Goal: Task Accomplishment & Management: Use online tool/utility

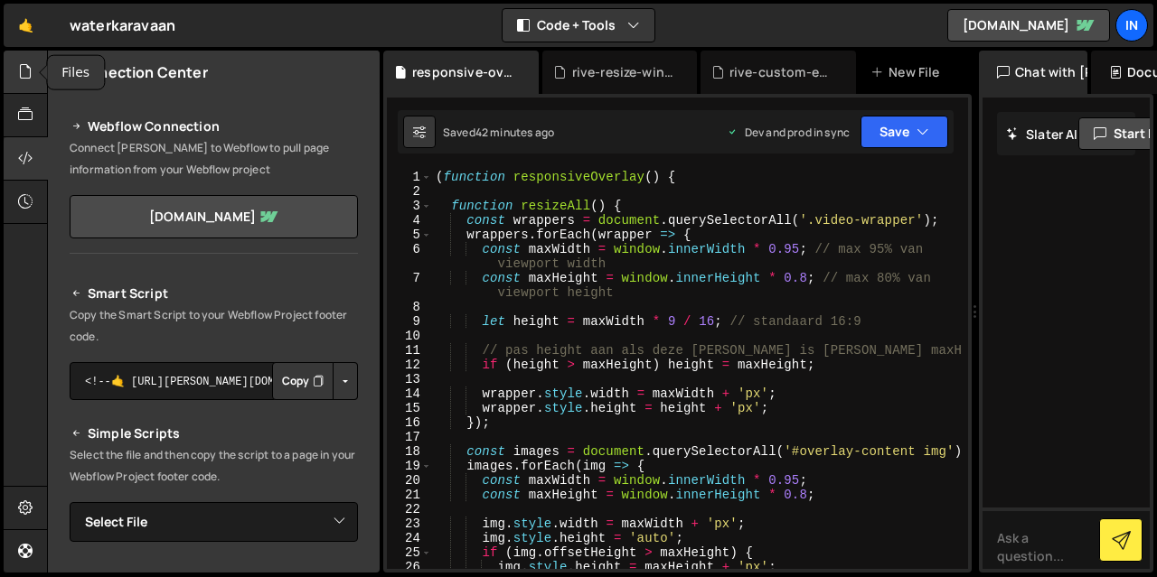
click at [23, 66] on icon at bounding box center [25, 71] width 14 height 20
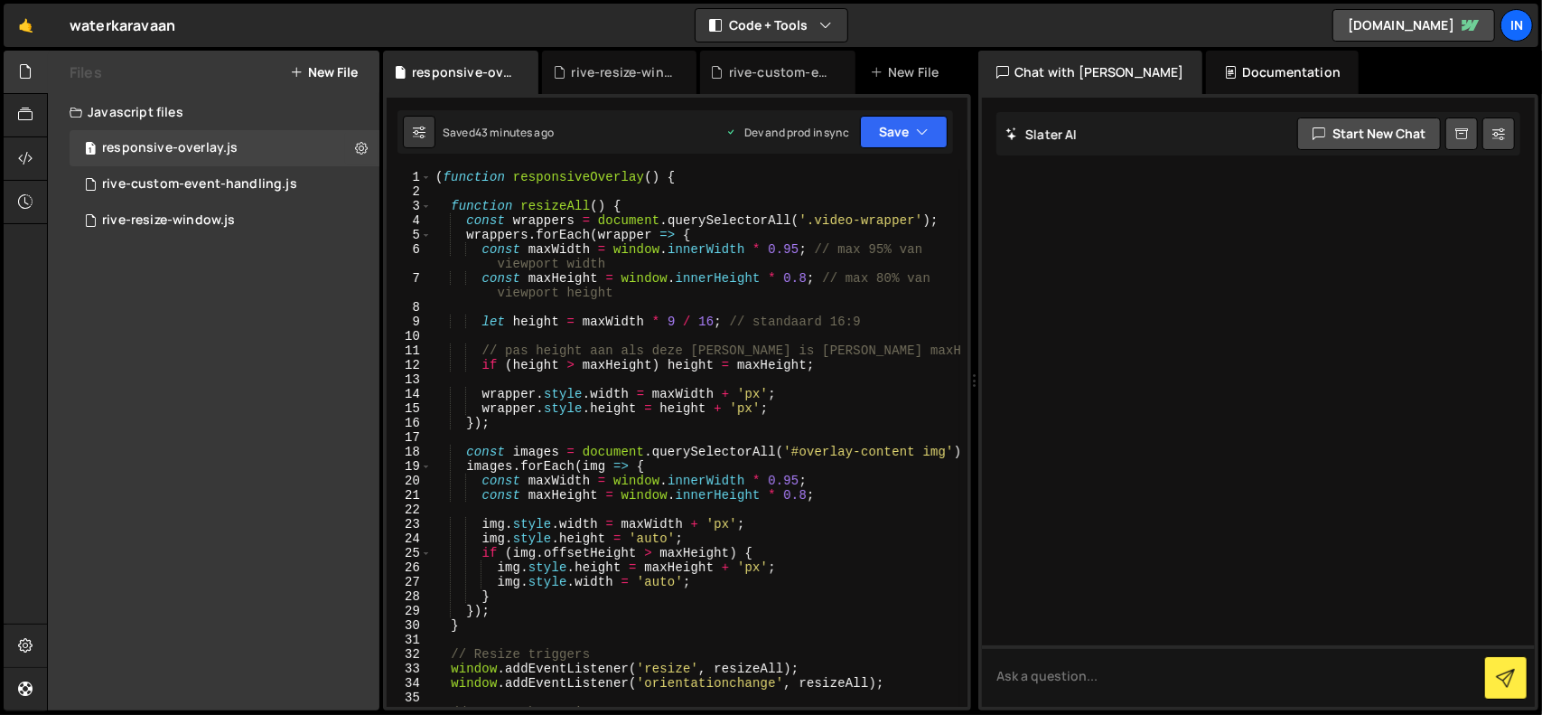
scroll to position [163, 0]
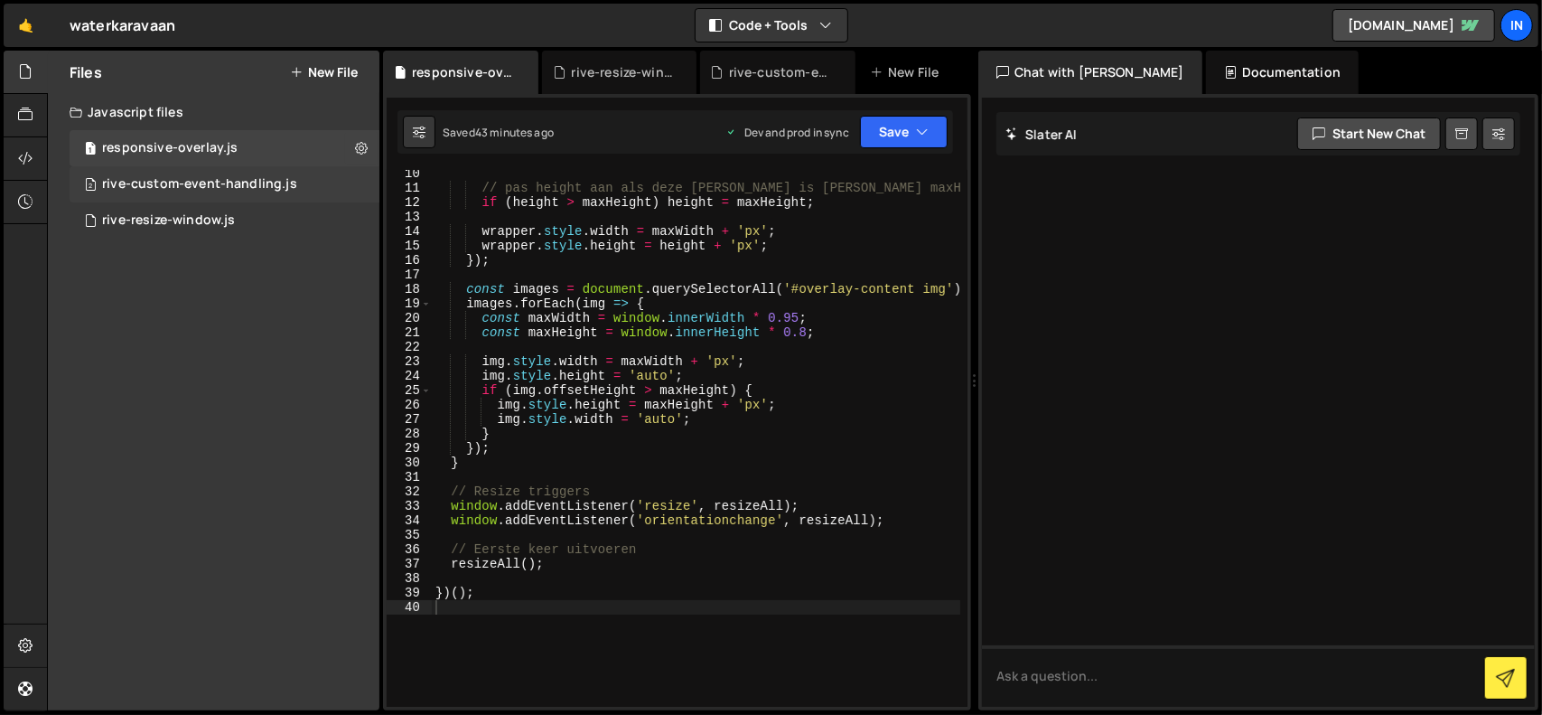
click at [193, 188] on div "rive-custom-event-handling.js" at bounding box center [199, 184] width 195 height 16
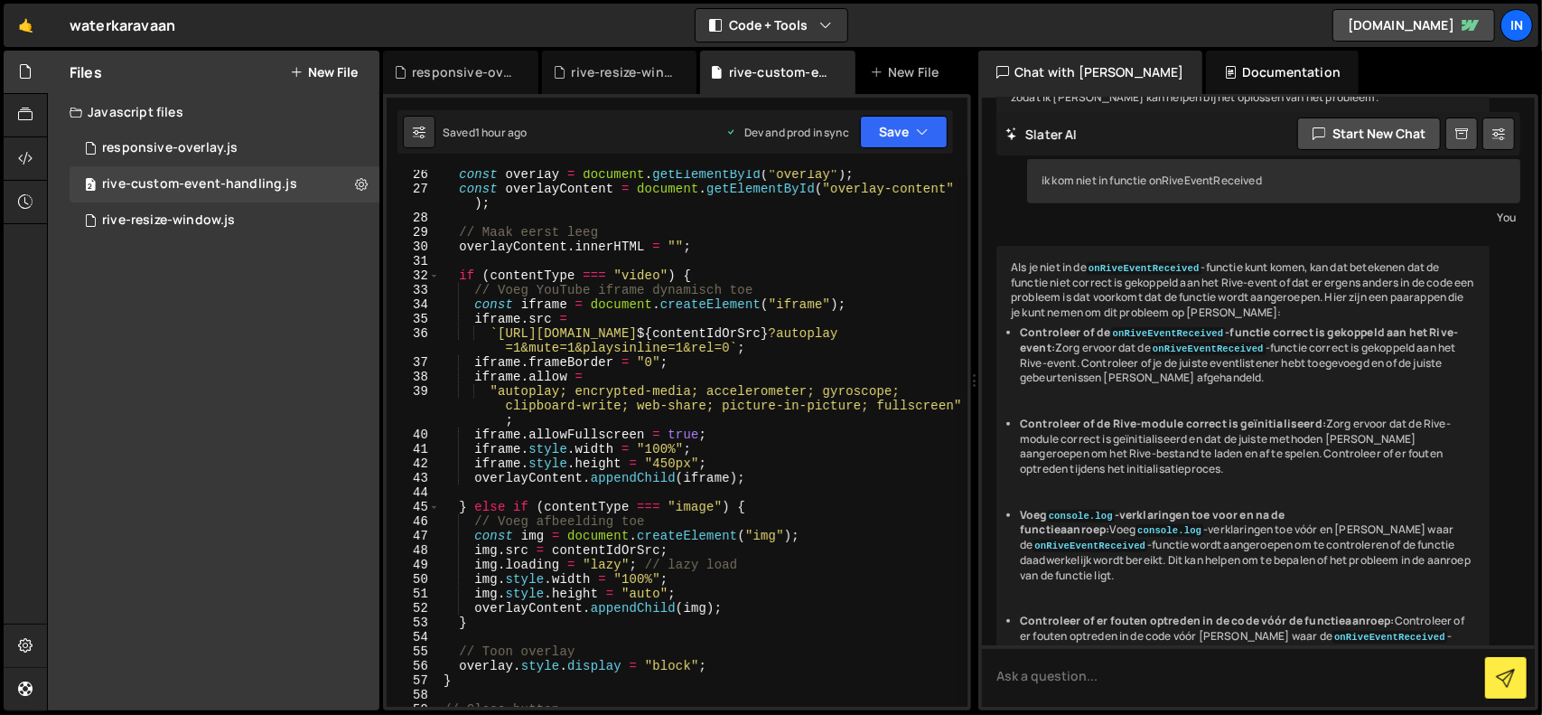
scroll to position [447, 0]
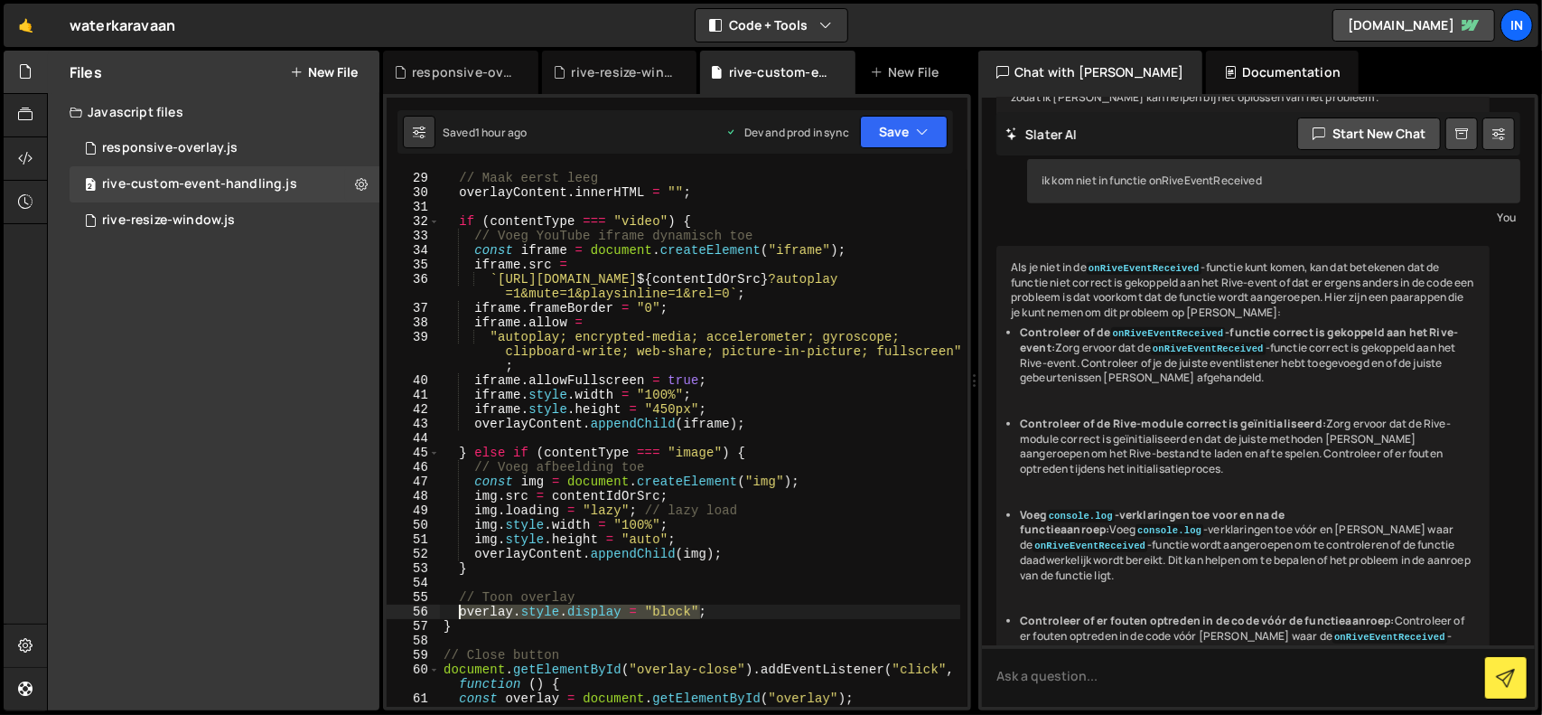
drag, startPoint x: 714, startPoint y: 614, endPoint x: 457, endPoint y: 615, distance: 256.6
click at [457, 576] on div "// Maak eerst leeg overlayContent . innerHTML = "" ; if ( contentType === "vide…" at bounding box center [700, 446] width 520 height 580
paste textarea "classList.add("active")"
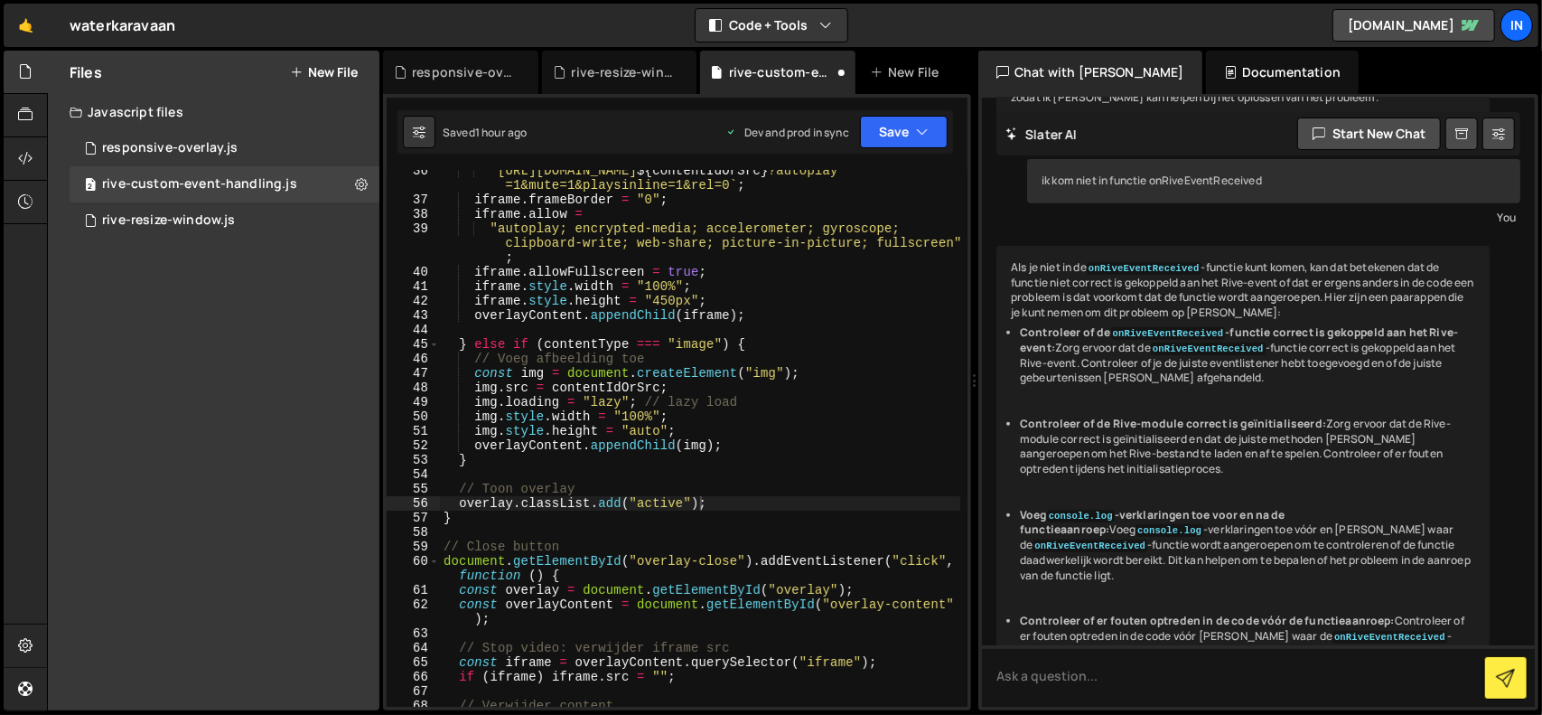
scroll to position [664, 0]
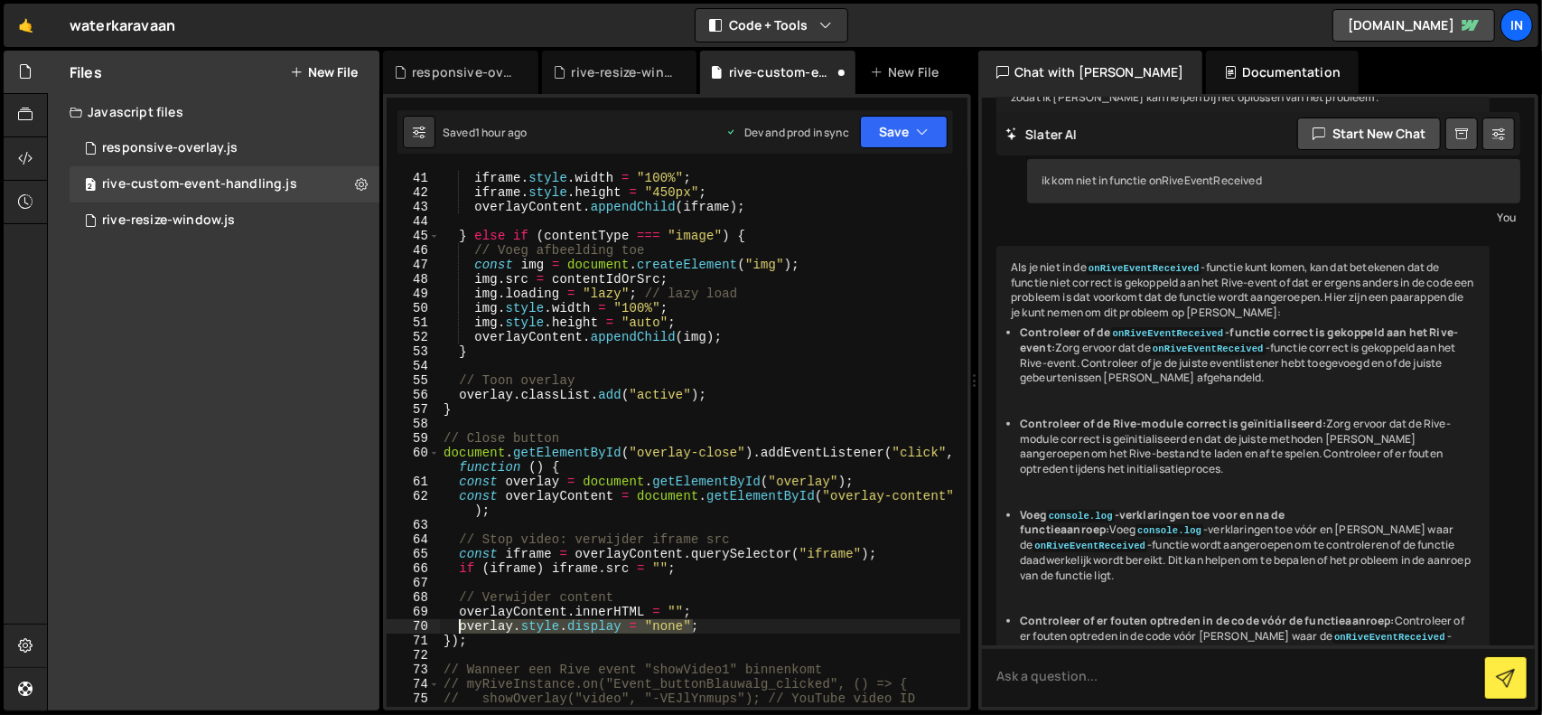
drag, startPoint x: 710, startPoint y: 632, endPoint x: 457, endPoint y: 633, distance: 253.0
click at [457, 576] on div "iframe . allowFullscreen = true ; iframe . style . width = "100%" ; iframe . st…" at bounding box center [700, 439] width 520 height 566
paste textarea "classList.remove("active")"
type textarea "overlay.classList.remove("active");"
click at [814, 576] on div "iframe . allowFullscreen = true ; iframe . style . width = "100%" ; iframe . st…" at bounding box center [700, 439] width 520 height 566
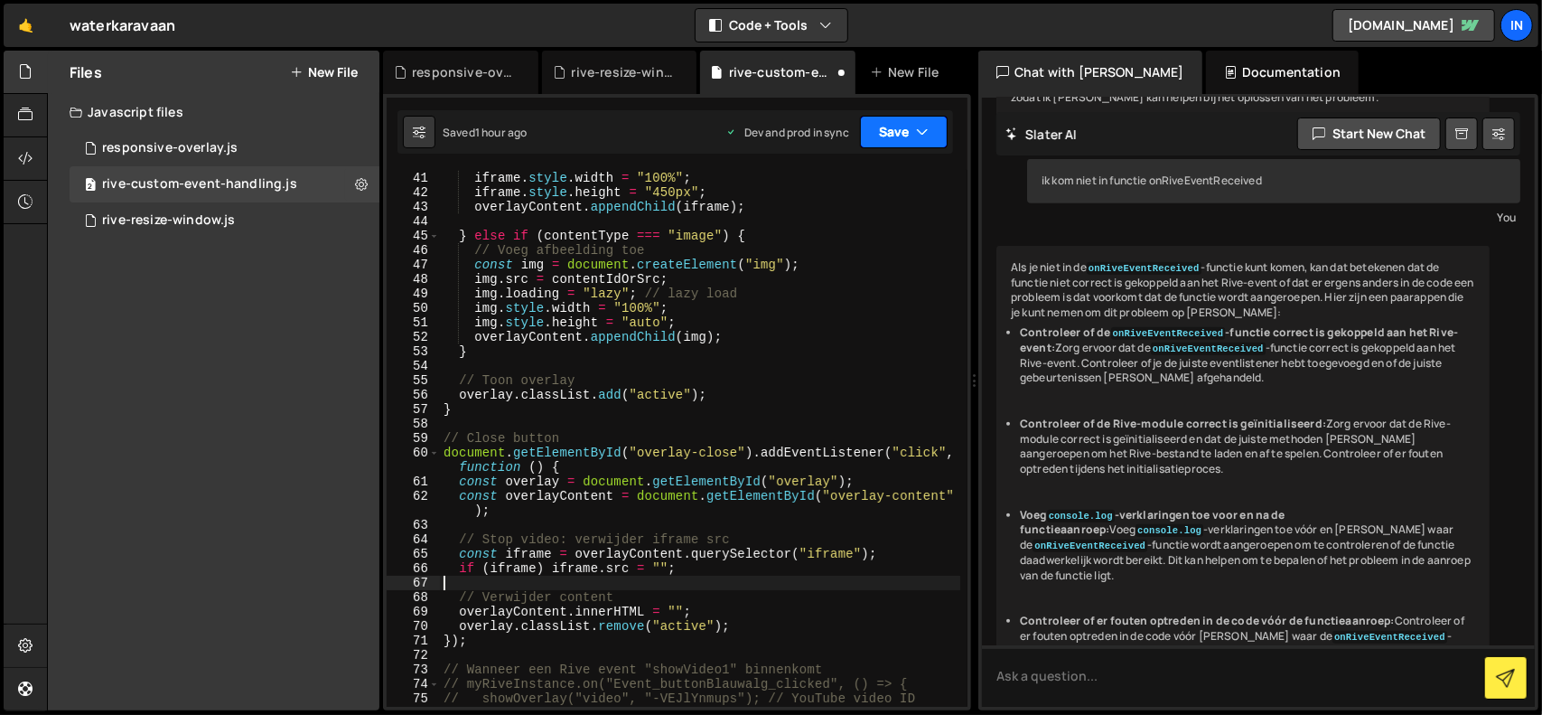
click at [912, 142] on button "Save" at bounding box center [904, 132] width 88 height 33
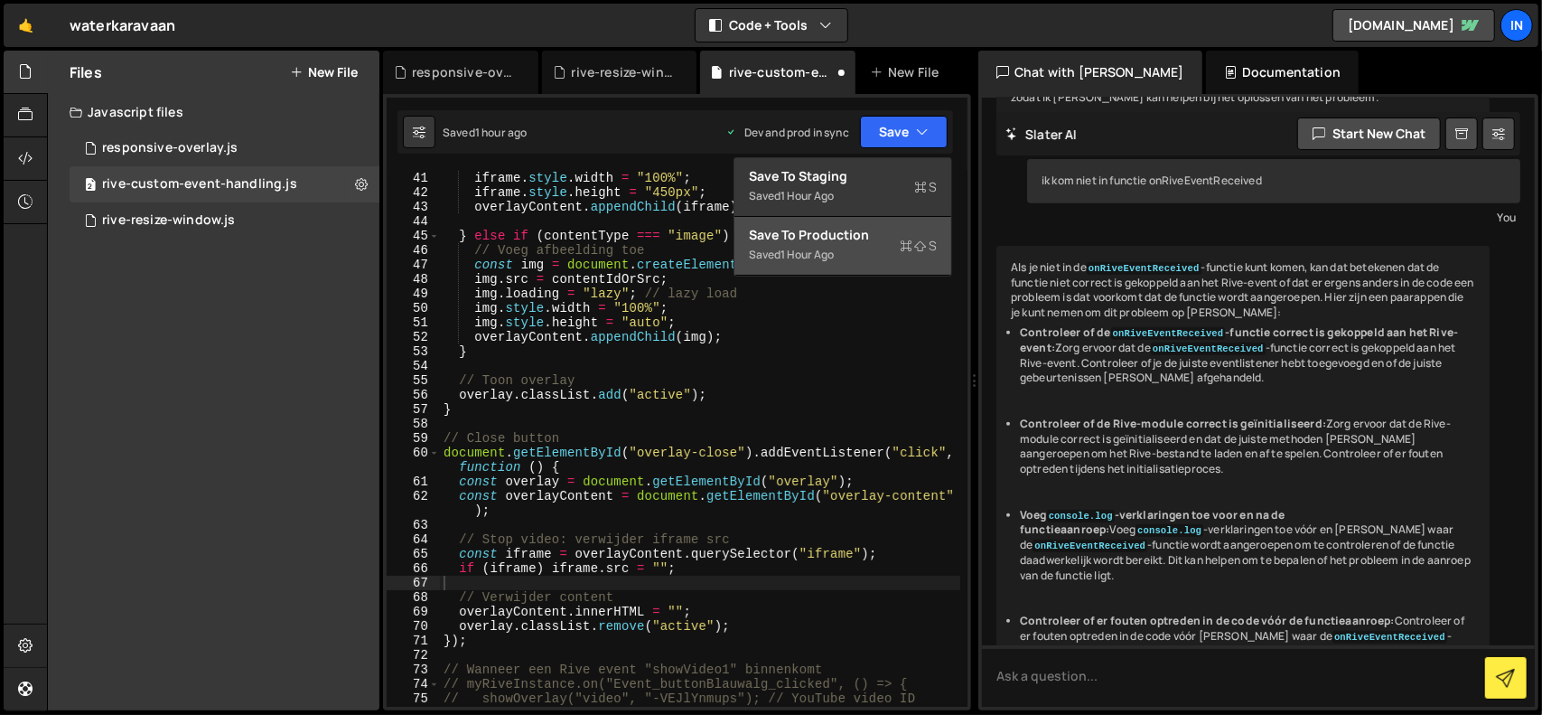
click at [848, 248] on div "Saved 1 hour ago" at bounding box center [843, 255] width 188 height 22
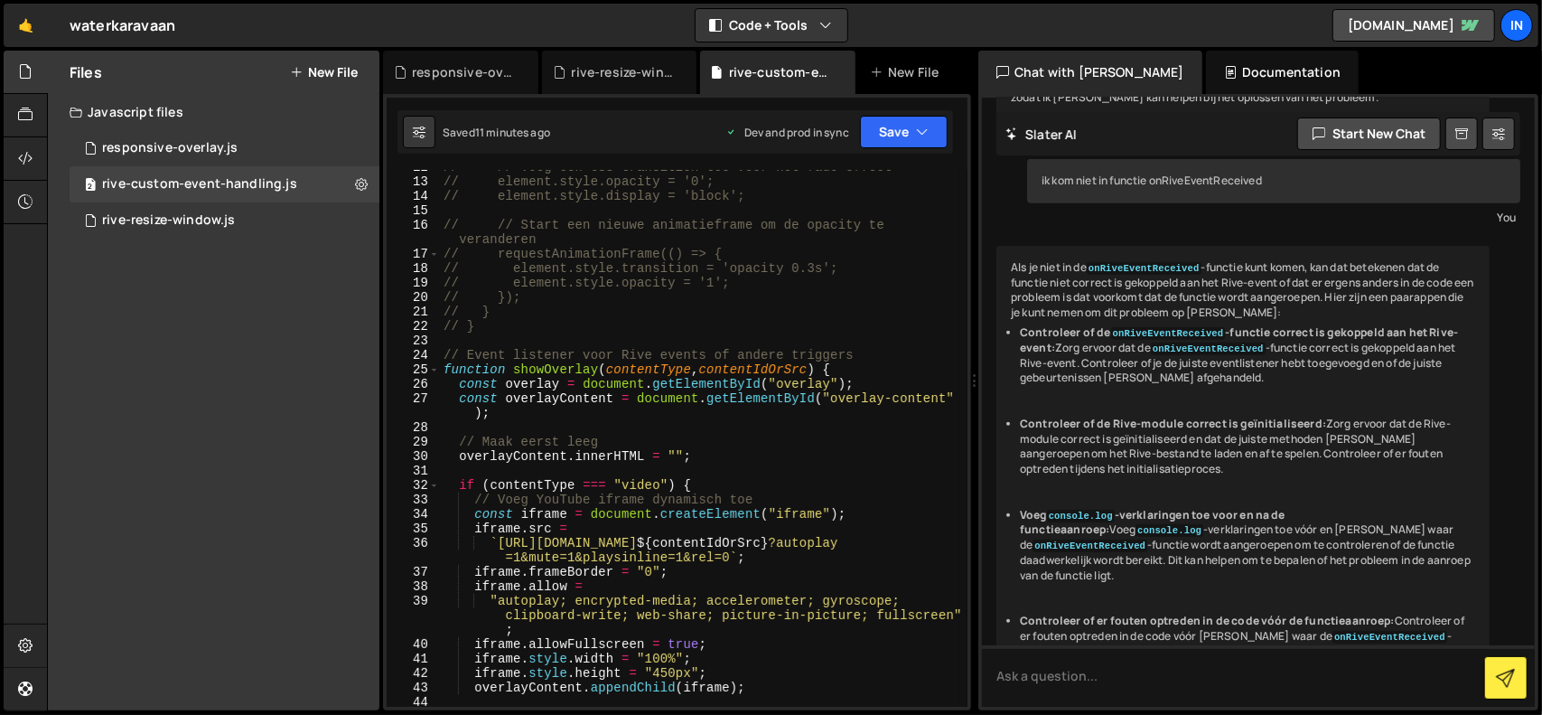
scroll to position [0, 0]
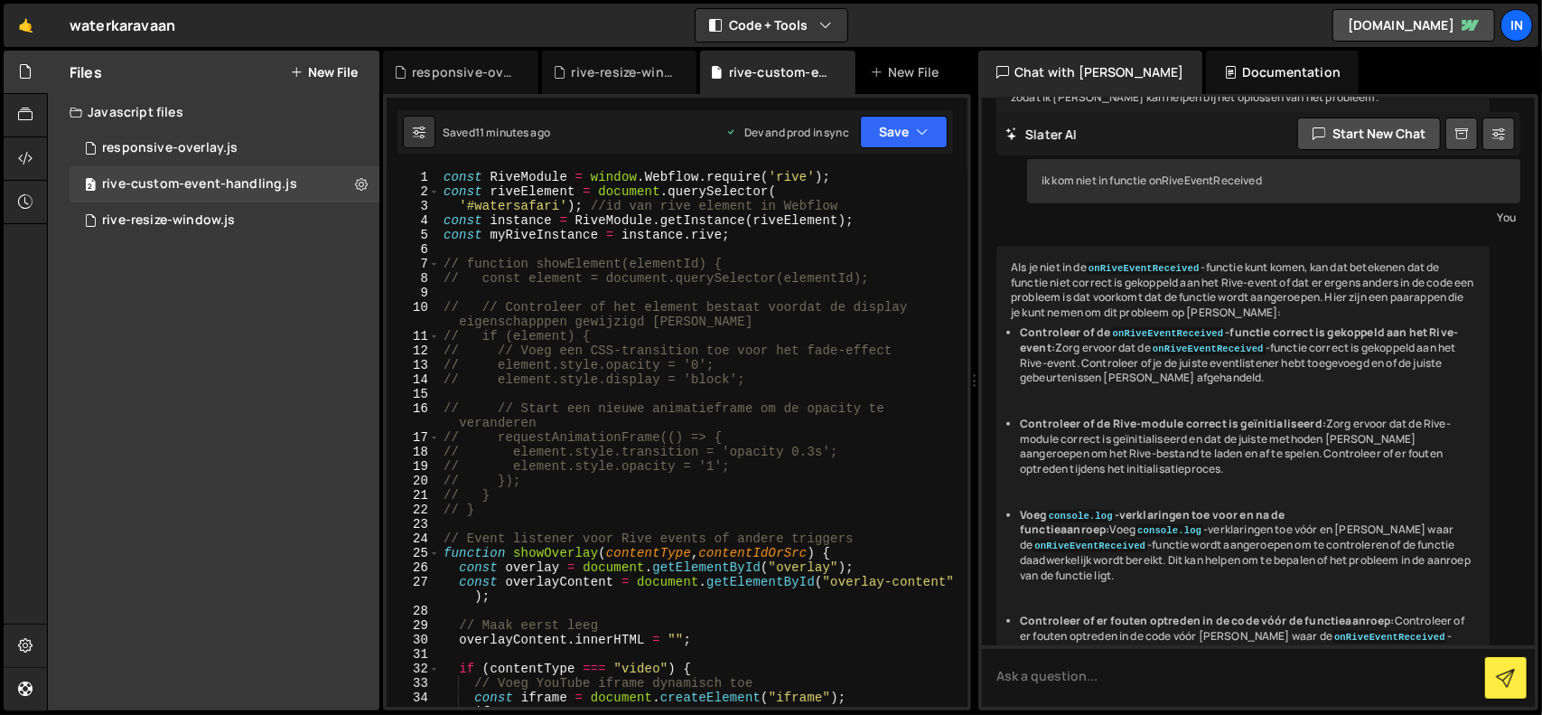
click at [814, 328] on div "const RiveModule = window . Webflow . require ( 'rive' ) ; const riveElement = …" at bounding box center [700, 460] width 520 height 580
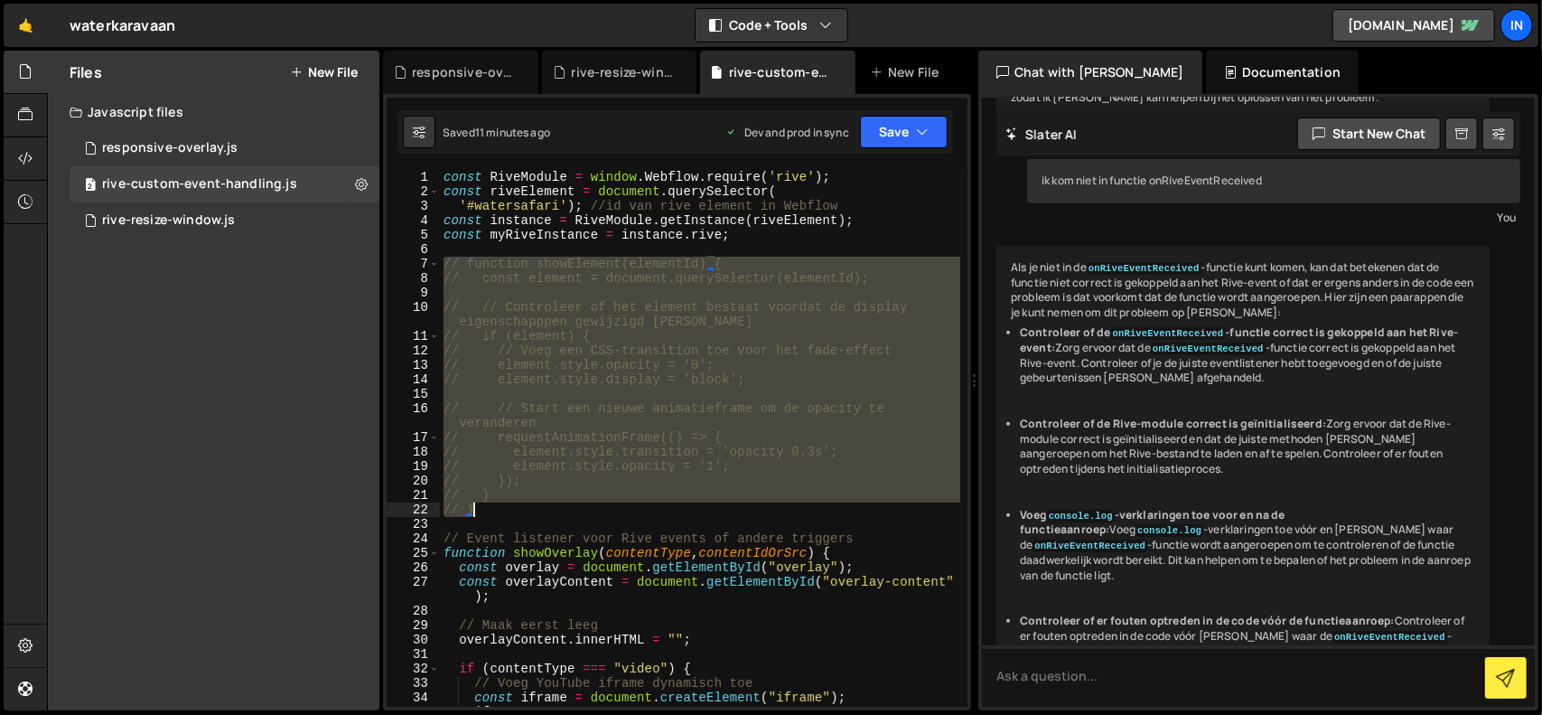
drag, startPoint x: 443, startPoint y: 261, endPoint x: 505, endPoint y: 511, distance: 257.1
click at [505, 511] on div "const RiveModule = window . Webflow . require ( 'rive' ) ; const riveElement = …" at bounding box center [700, 460] width 520 height 580
type textarea "// } // }"
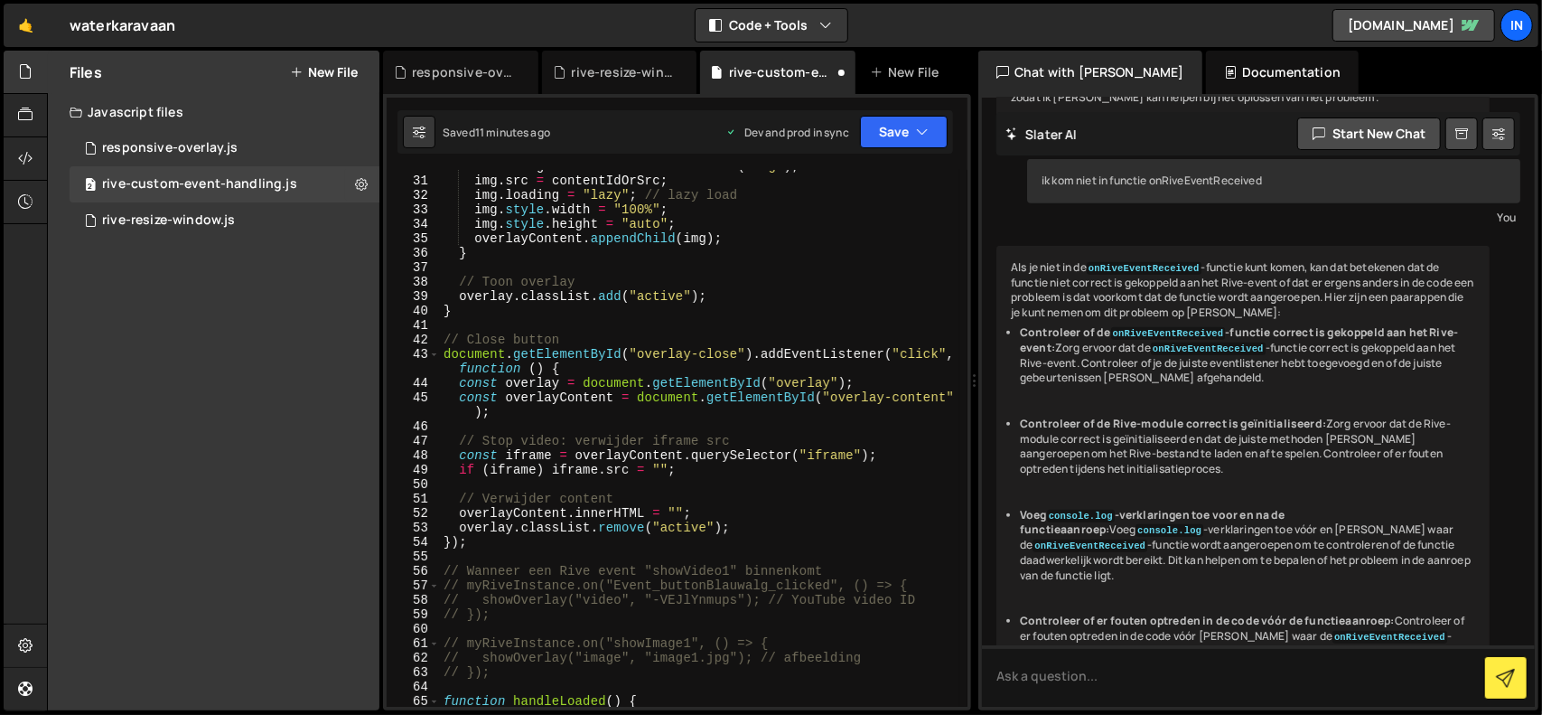
scroll to position [596, 0]
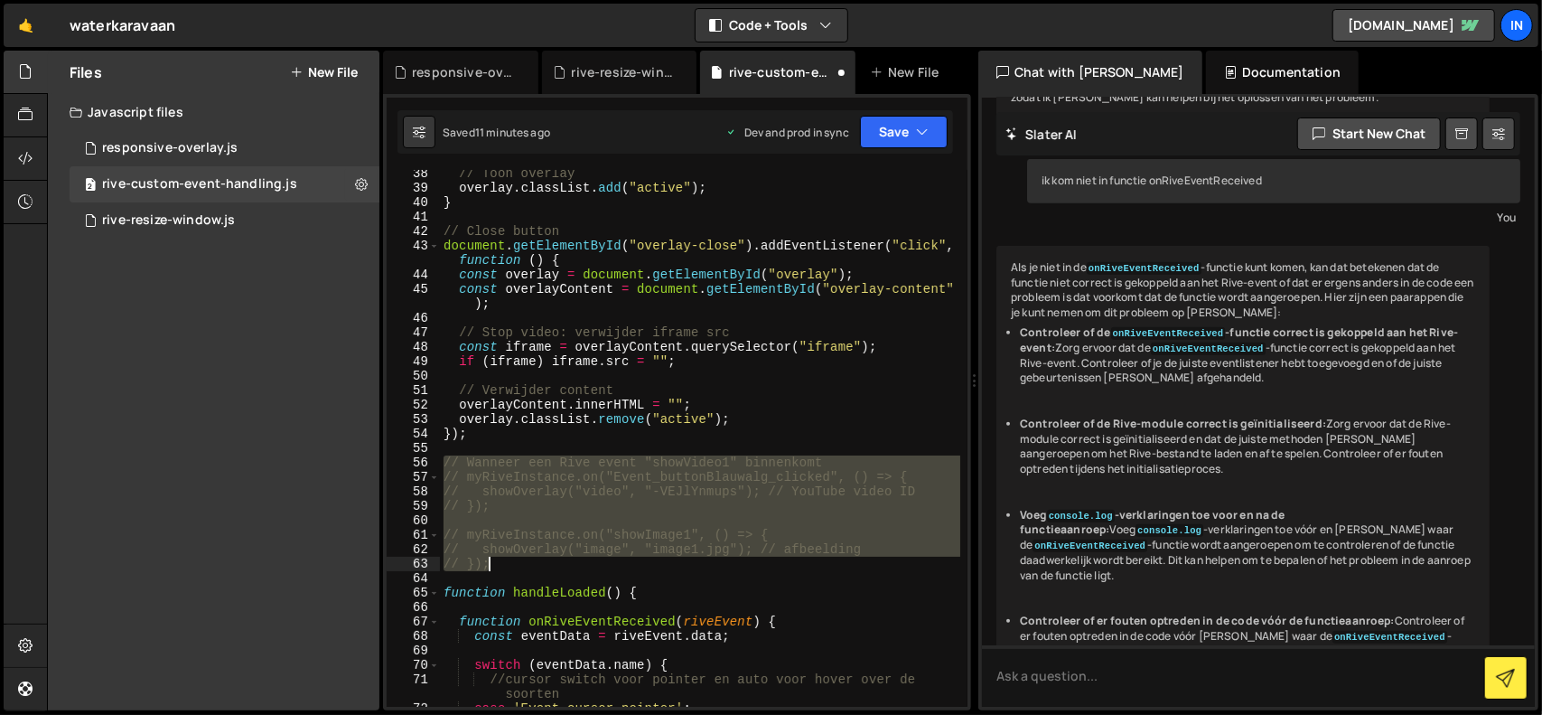
drag, startPoint x: 441, startPoint y: 464, endPoint x: 542, endPoint y: 569, distance: 146.4
click at [542, 569] on div "// Toon overlay overlay . classList . add ( "active" ) ; } // Close button docu…" at bounding box center [700, 449] width 520 height 566
type textarea "// showOverlay("image", "image1.jpg"); // afbeelding // });"
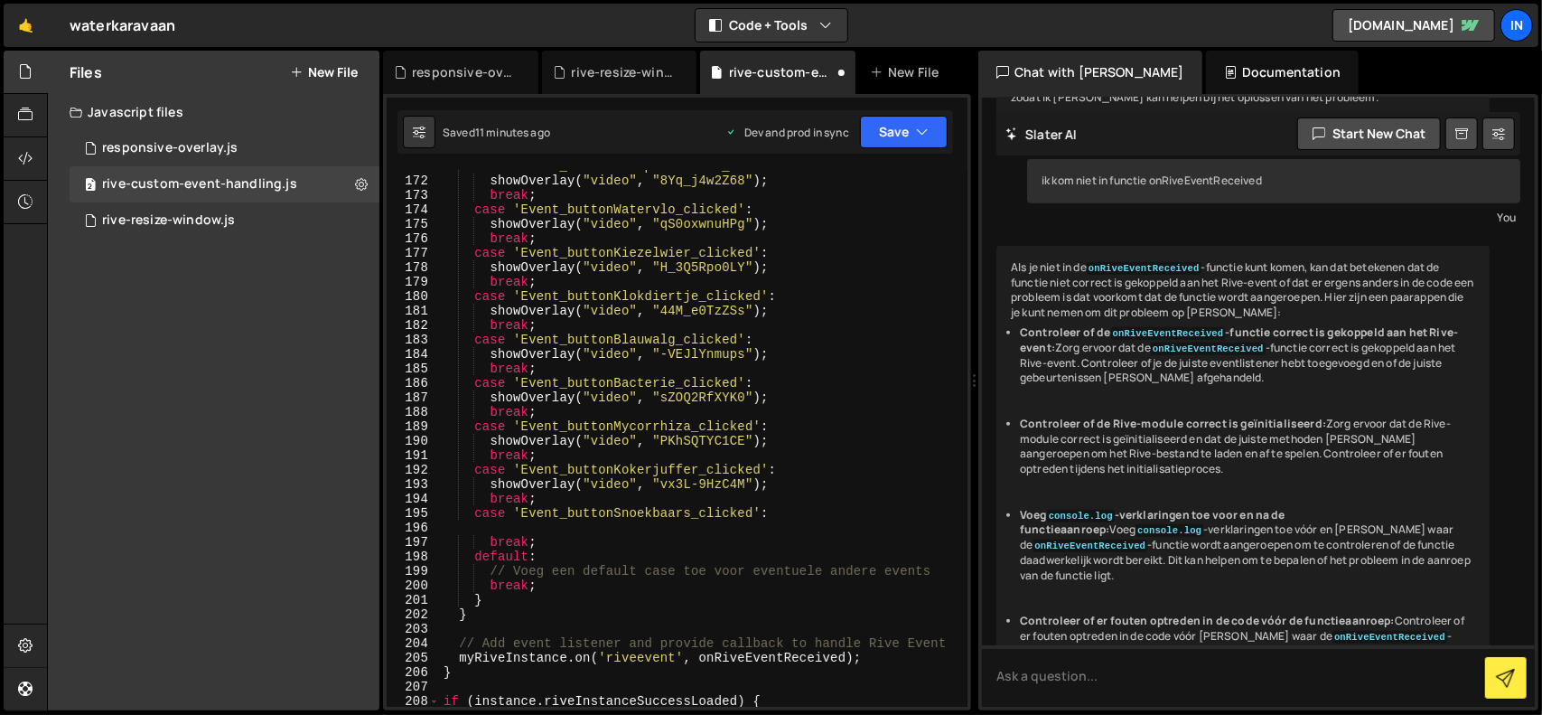
scroll to position [3144, 0]
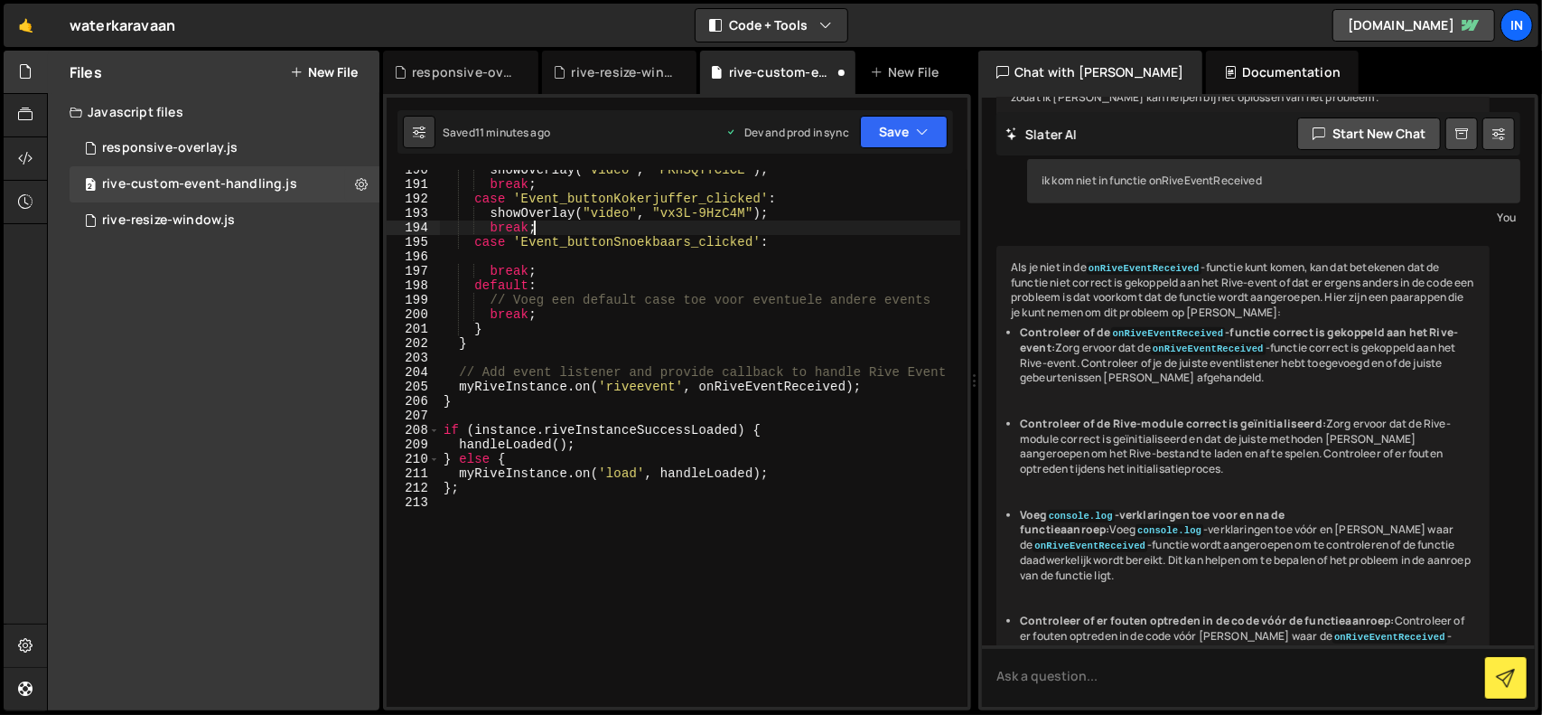
click at [864, 233] on div "showOverlay ( "video" , "PKhSQTYC1CE" ) ; break ; case 'Event_buttonKokerjuffer…" at bounding box center [700, 446] width 520 height 566
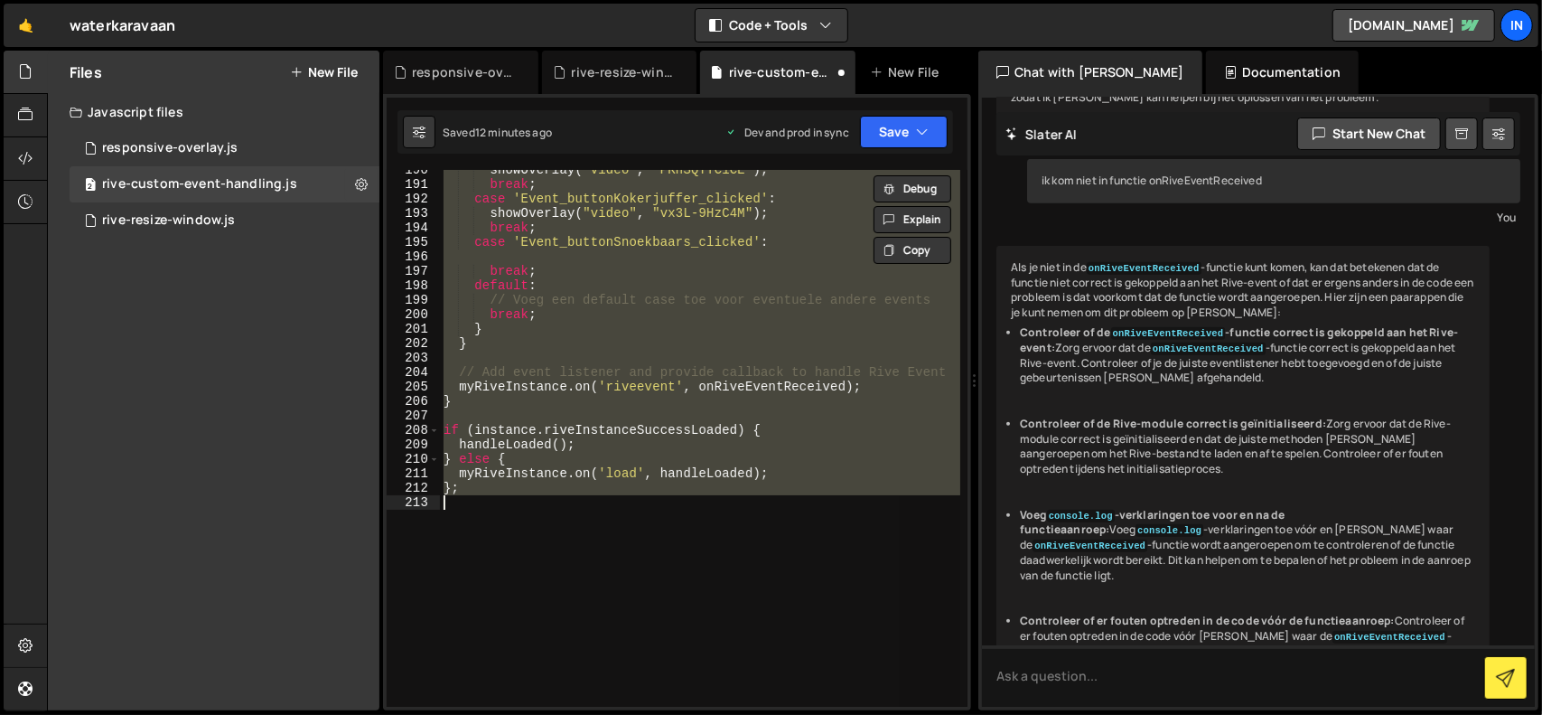
click at [728, 343] on div "showOverlay ( "video" , "PKhSQTYC1CE" ) ; break ; case 'Event_buttonKokerjuffer…" at bounding box center [700, 438] width 520 height 537
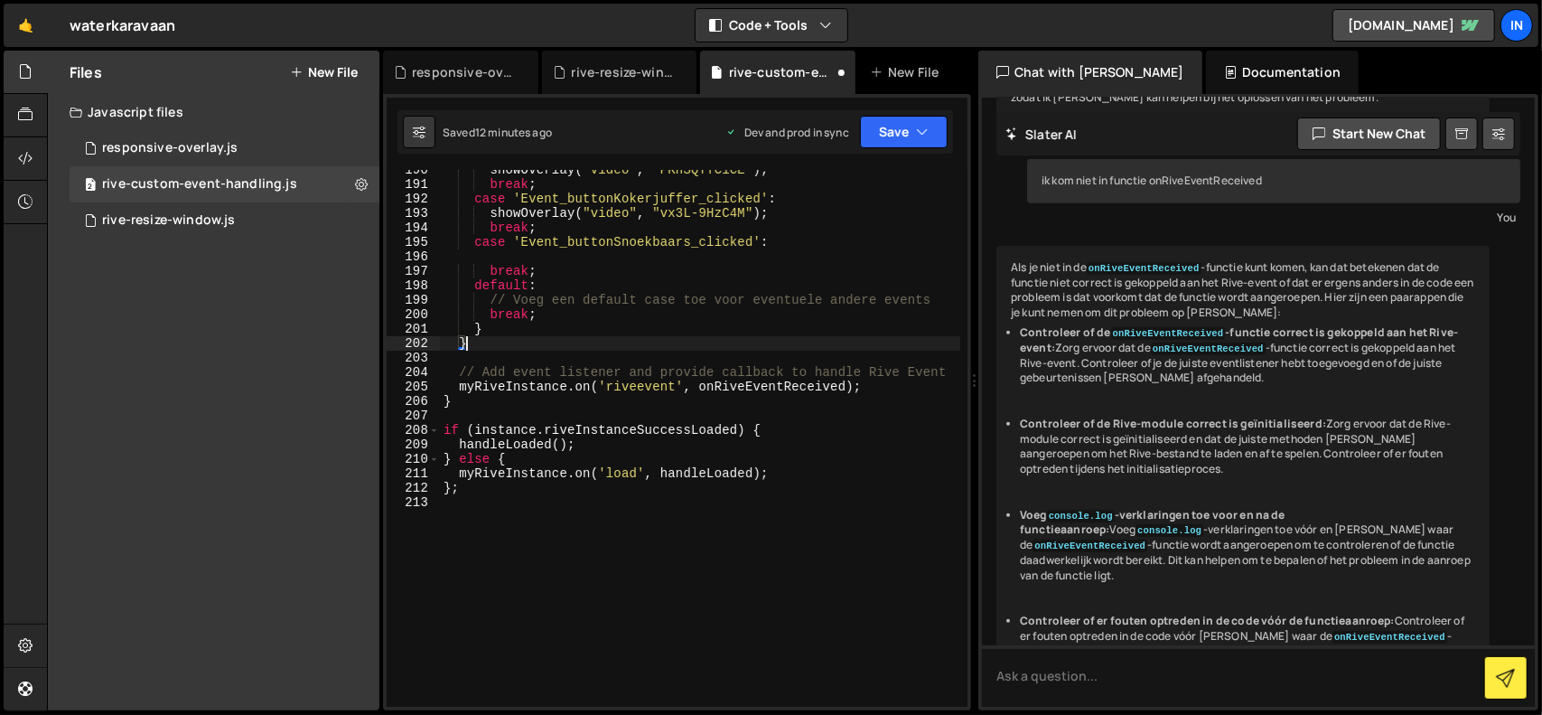
type textarea "};"
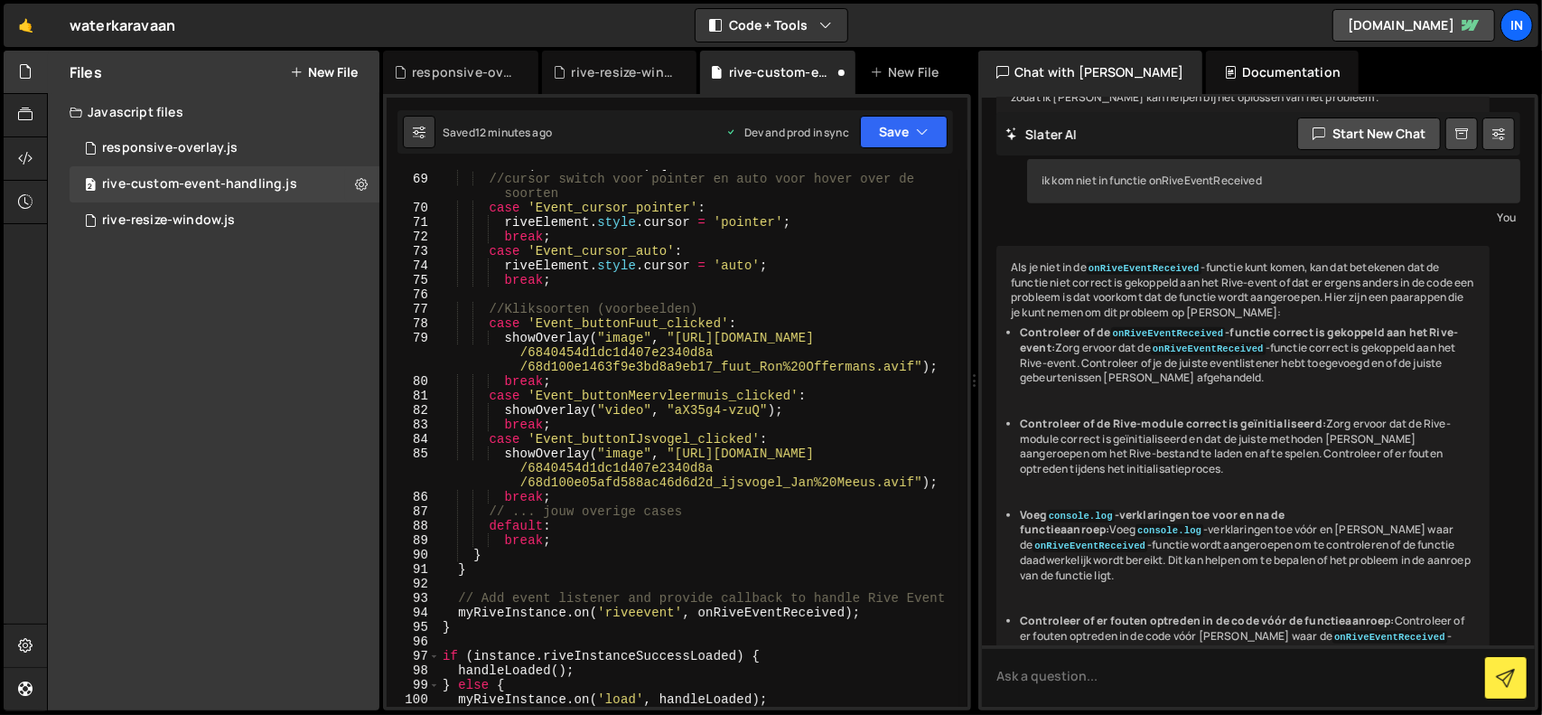
scroll to position [1068, 0]
click at [928, 135] on icon "button" at bounding box center [922, 132] width 13 height 18
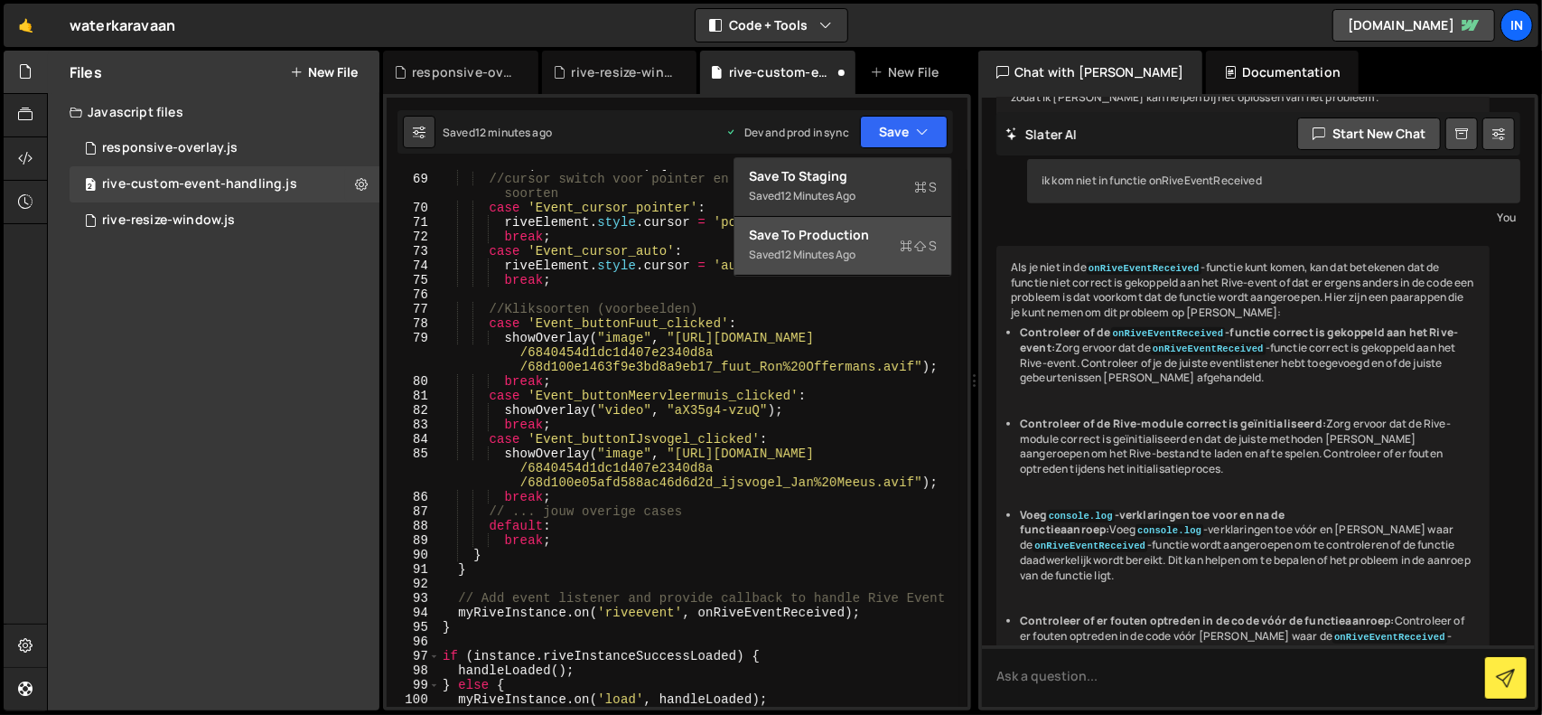
click at [848, 248] on div "12 minutes ago" at bounding box center [818, 254] width 75 height 15
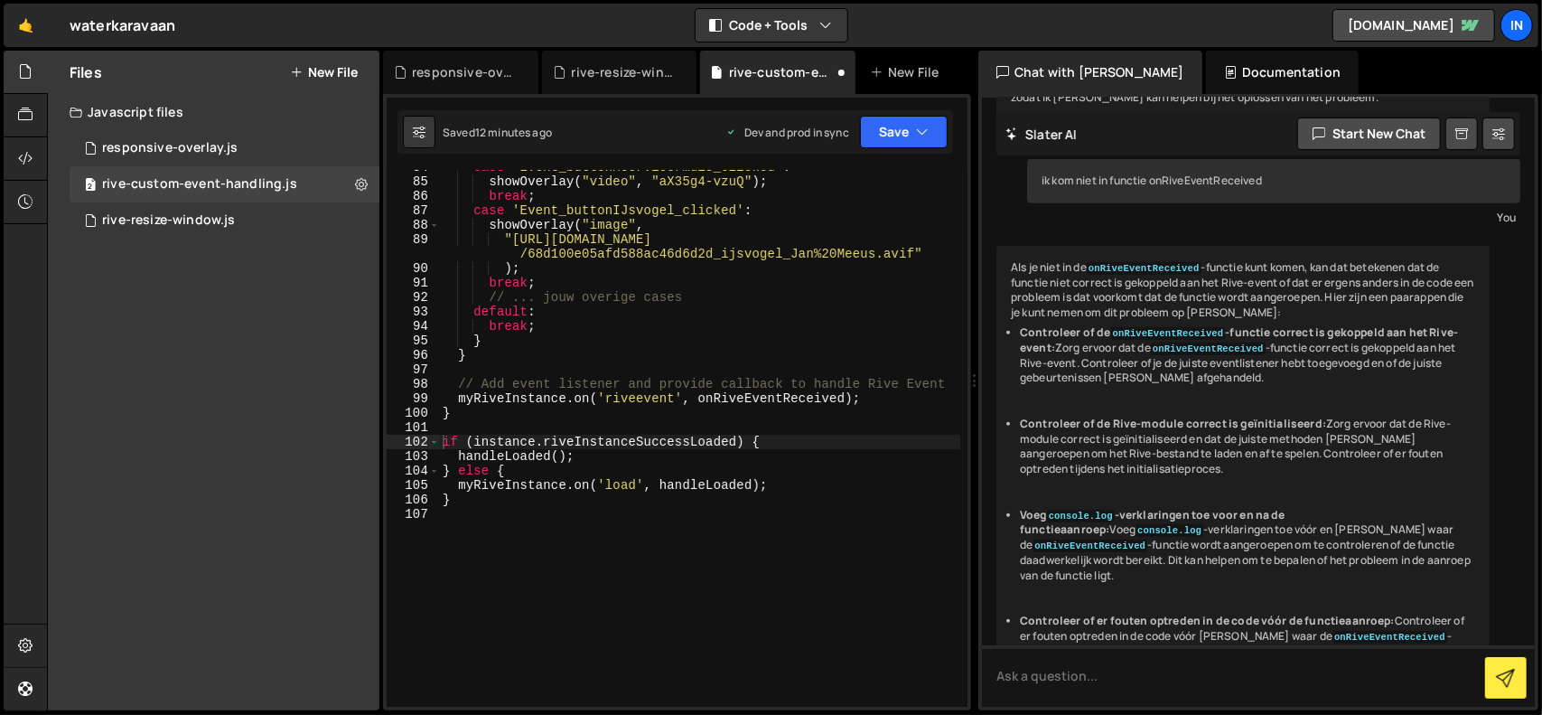
scroll to position [1311, 0]
click at [751, 330] on div "case 'Event_buttonMeervleermuis_clicked' : showOverlay ( "video" , "aX35g4-vzuQ…" at bounding box center [699, 439] width 521 height 558
type textarea "}"
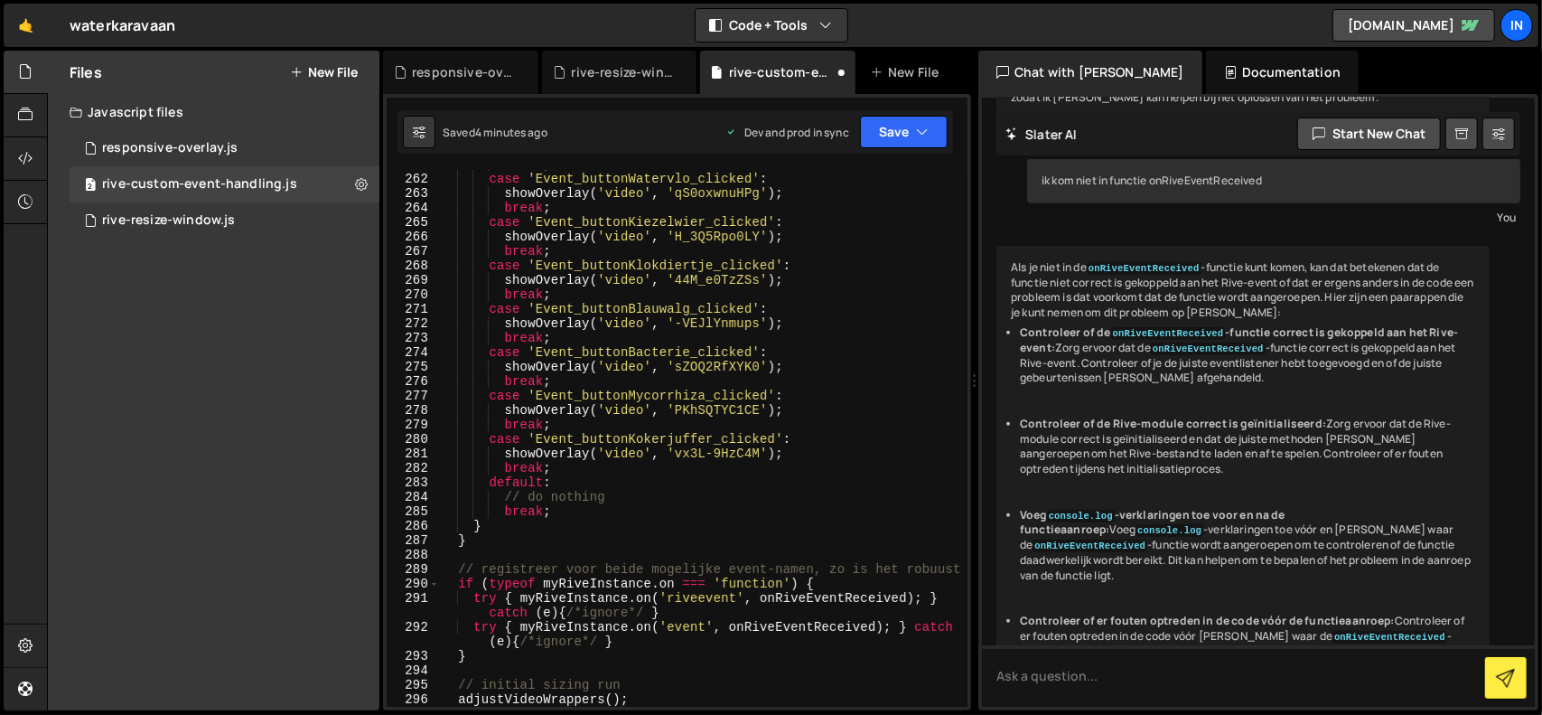
scroll to position [4494, 0]
click at [923, 131] on icon "button" at bounding box center [922, 132] width 13 height 18
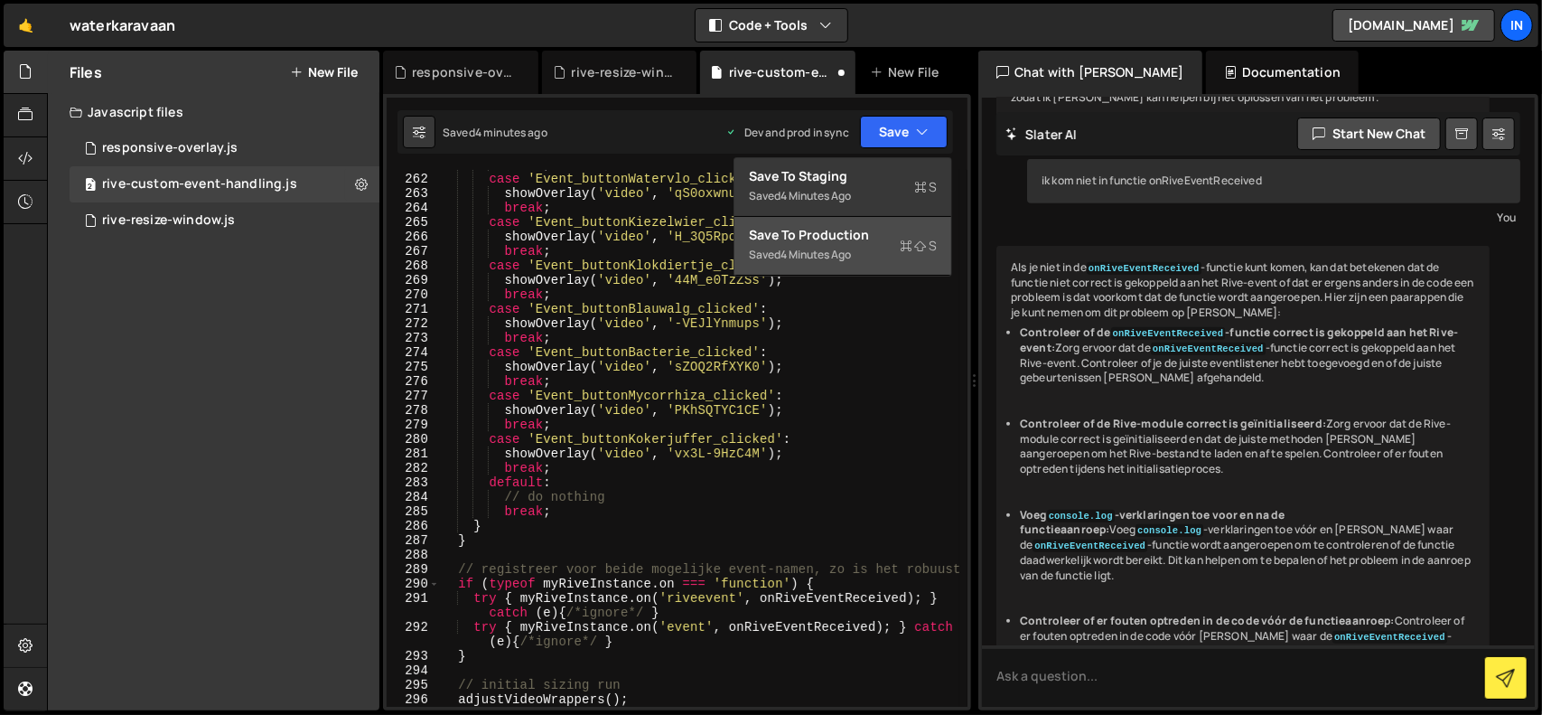
click at [857, 234] on div "Save to Production S" at bounding box center [843, 235] width 188 height 18
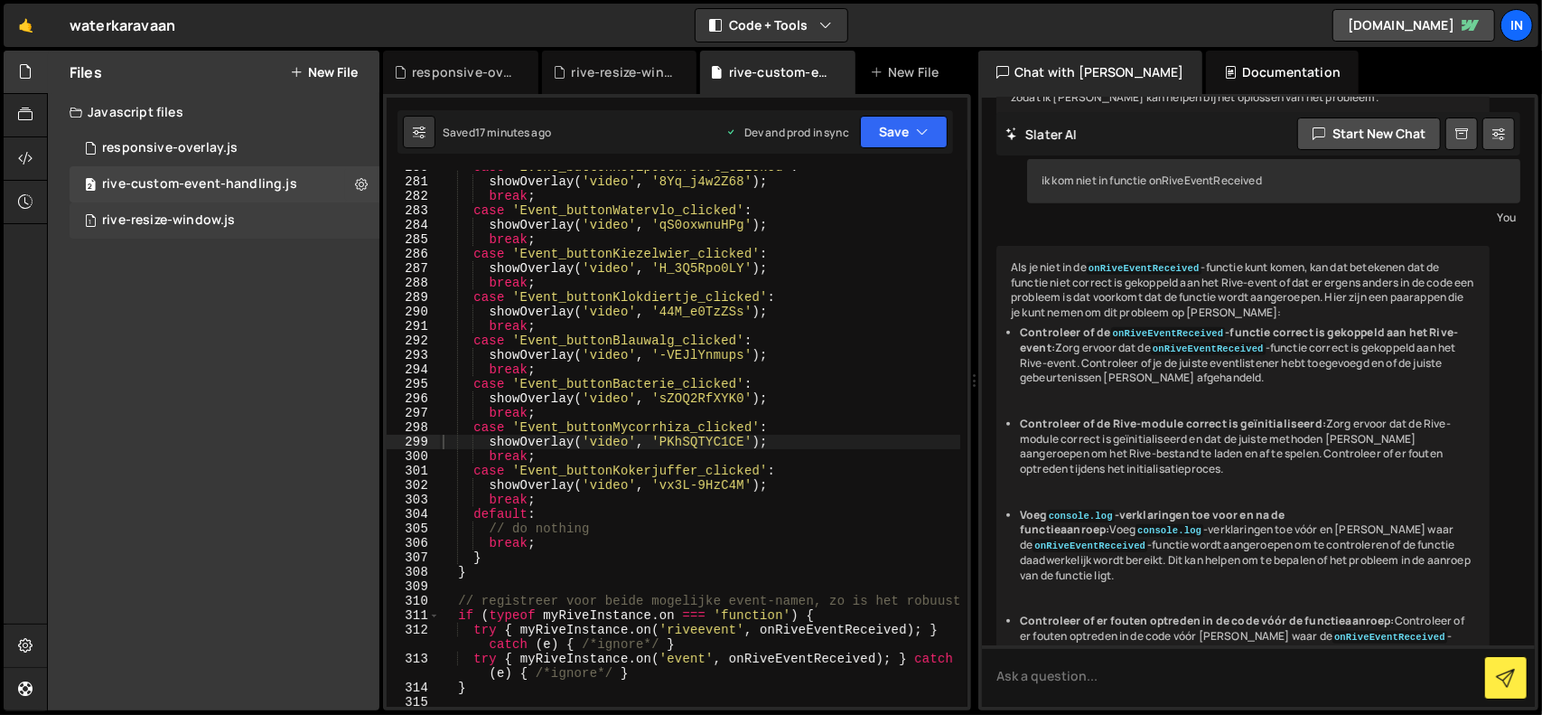
click at [219, 222] on div "rive-resize-window.js" at bounding box center [168, 220] width 133 height 16
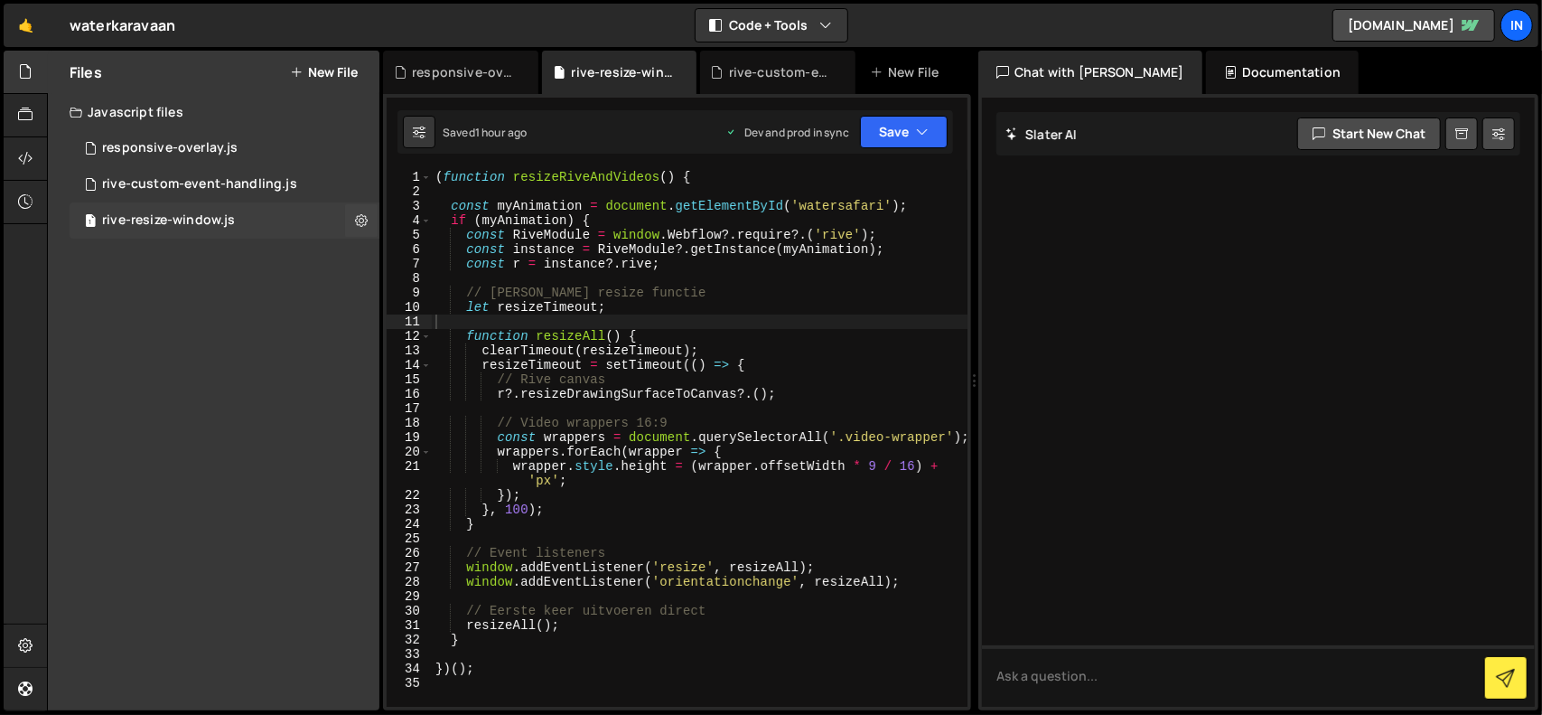
scroll to position [0, 0]
click at [219, 145] on div "responsive-overlay.js" at bounding box center [170, 148] width 136 height 16
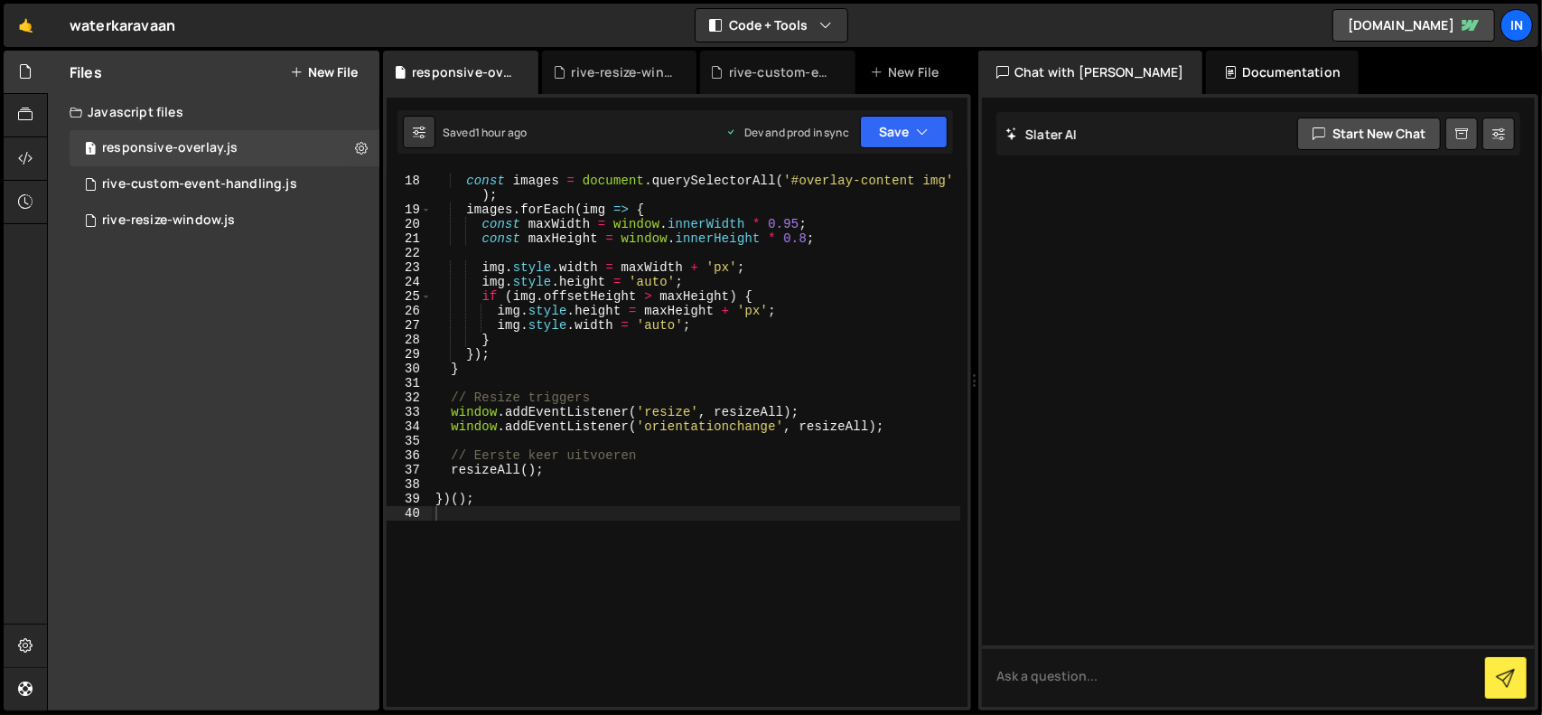
scroll to position [346, 0]
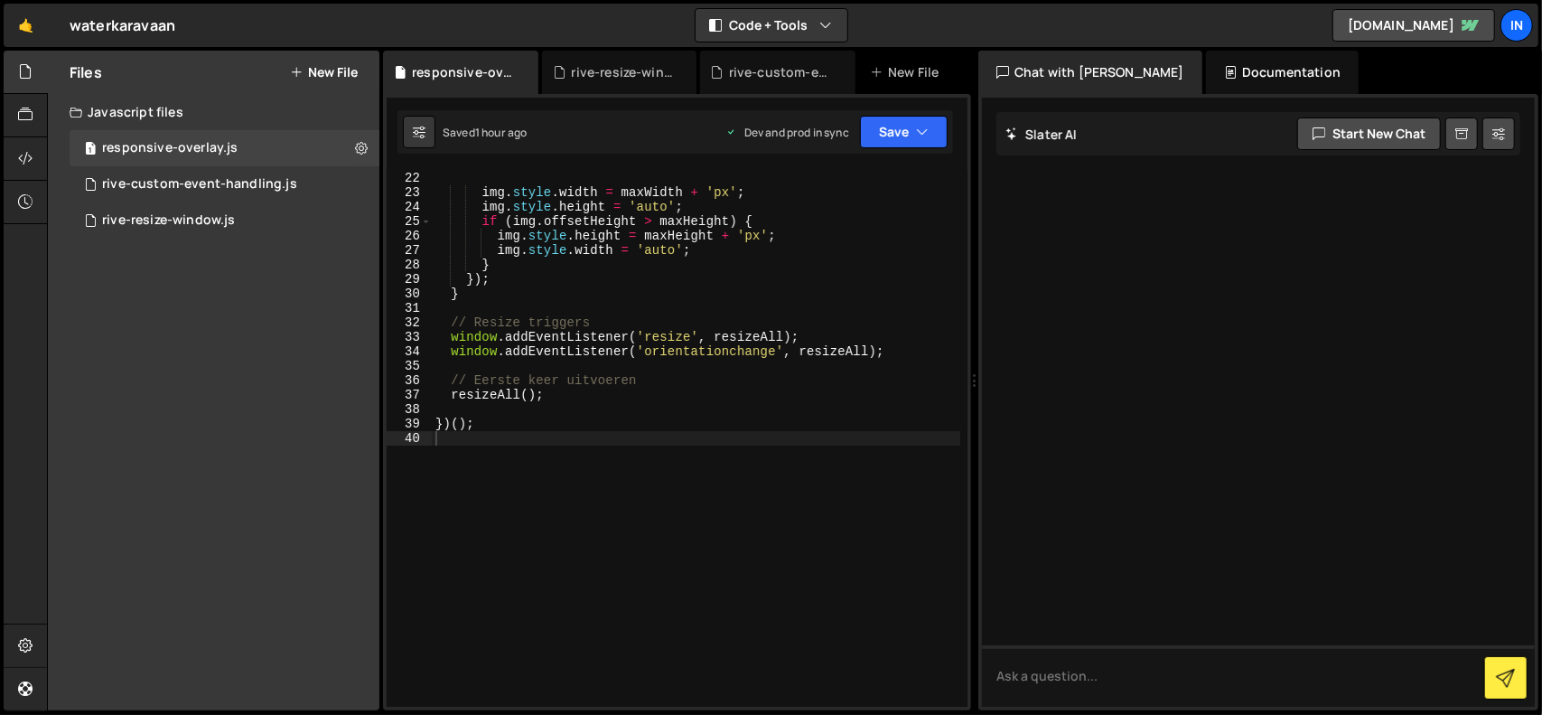
click at [869, 321] on div "const maxHeight = window . innerHeight * 0.8 ; img . style . width = maxWidth +…" at bounding box center [696, 439] width 529 height 566
type textarea "})();"
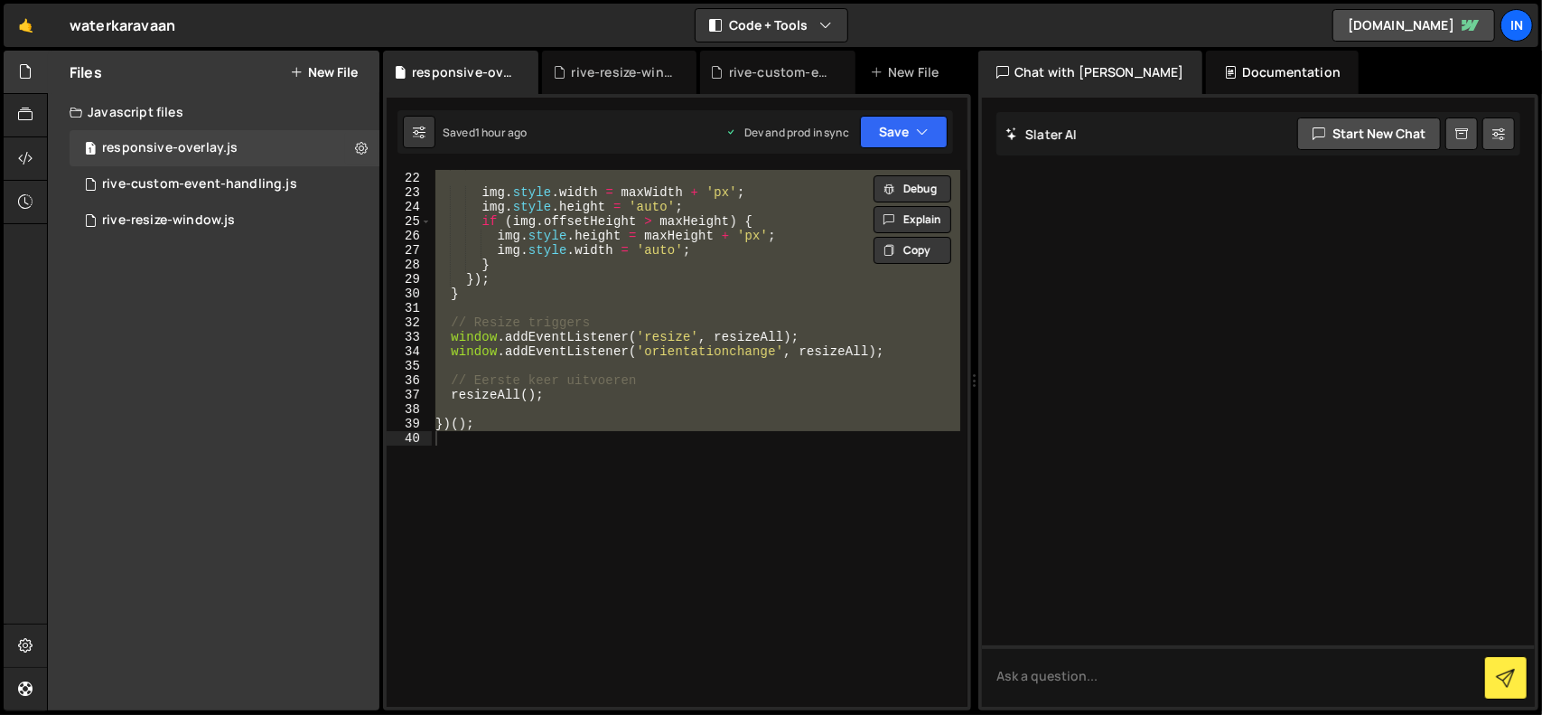
click at [499, 576] on div "const maxHeight = window . innerHeight * 0.8 ; img . style . width = maxWidth +…" at bounding box center [696, 438] width 529 height 537
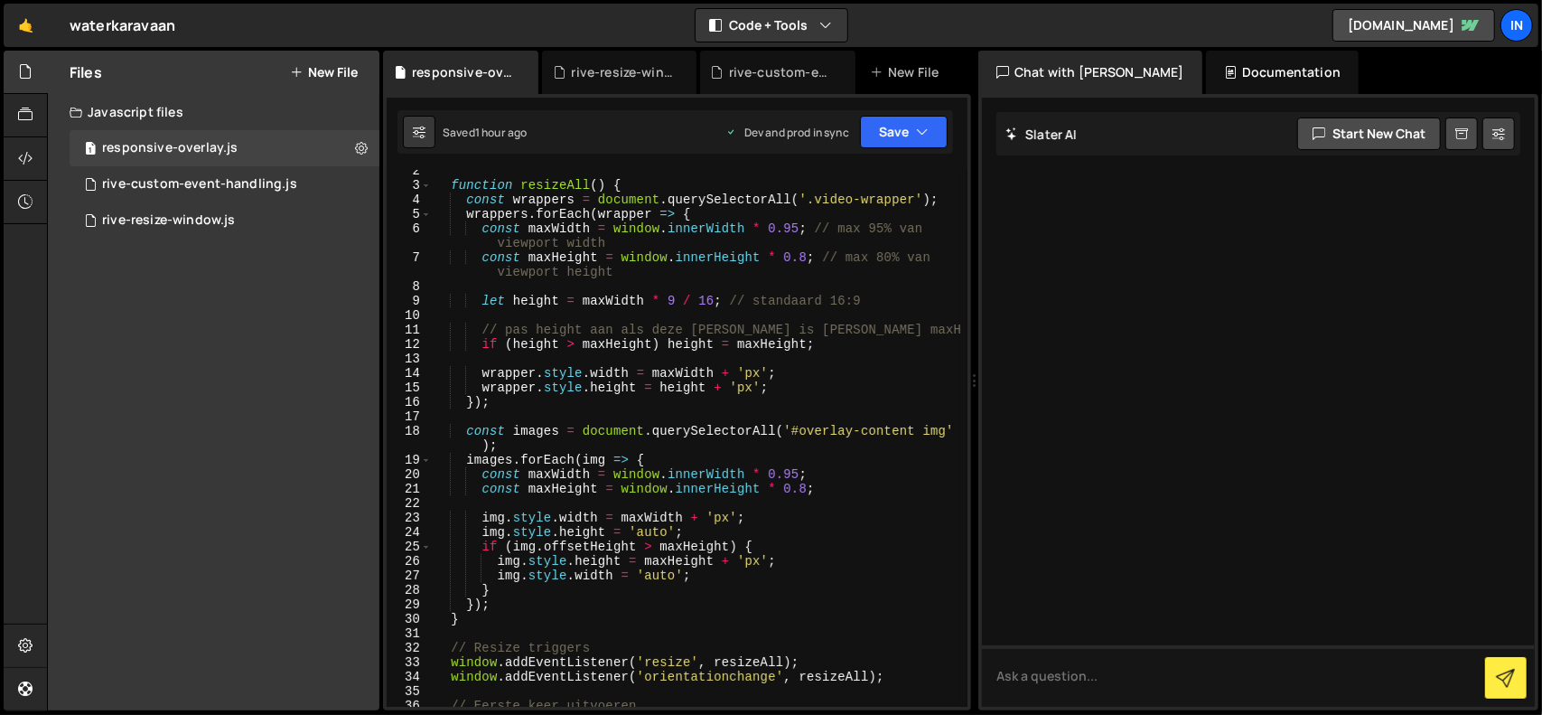
scroll to position [0, 0]
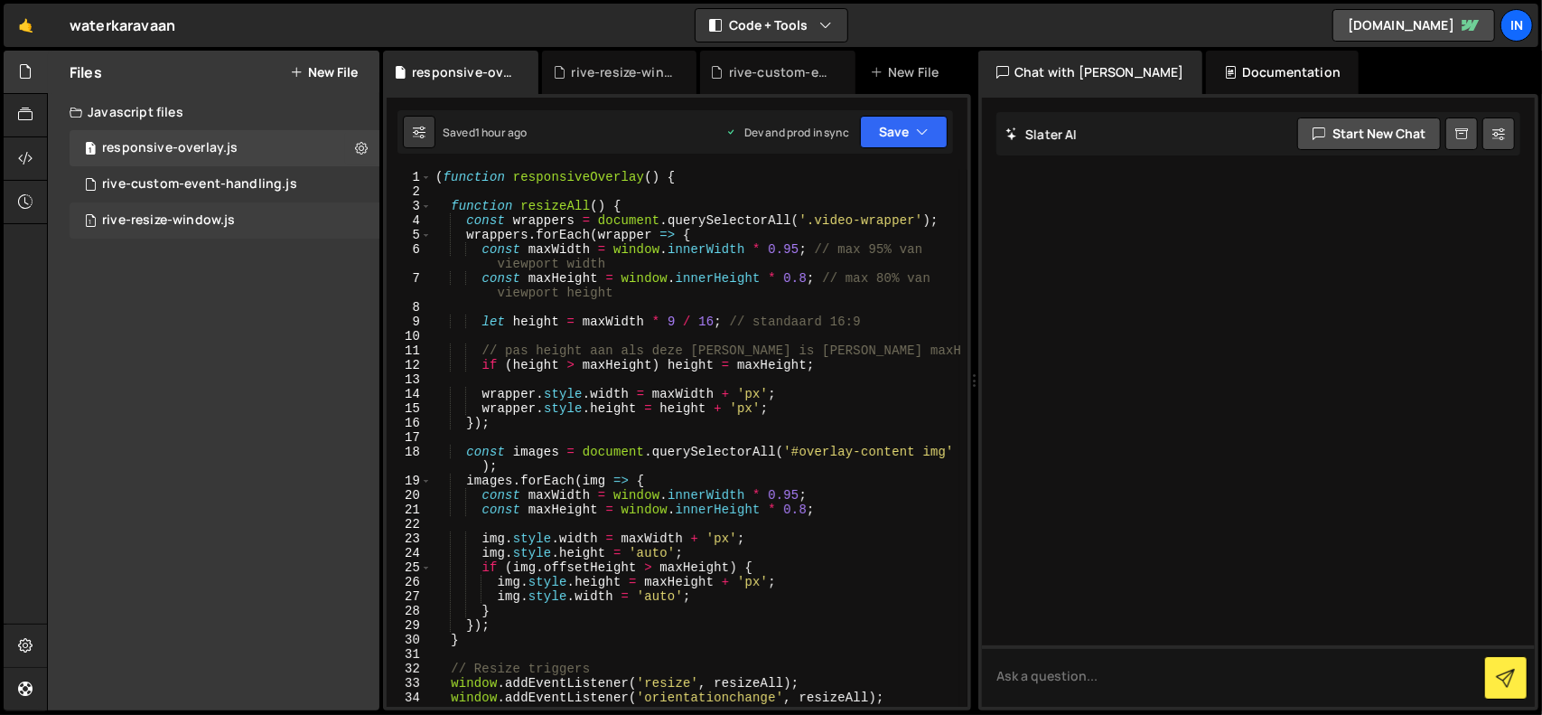
click at [201, 225] on div "rive-resize-window.js" at bounding box center [168, 220] width 133 height 16
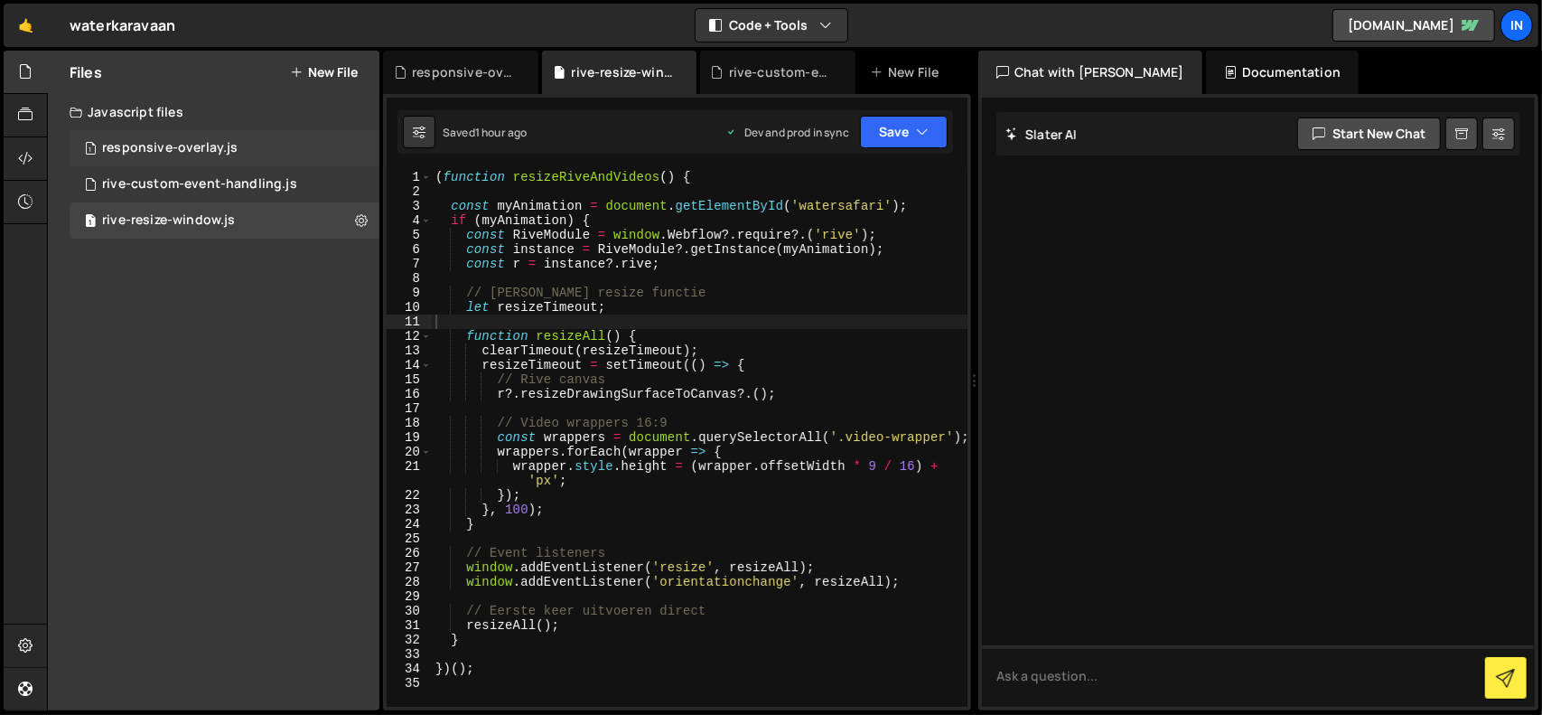
click at [202, 145] on div "responsive-overlay.js" at bounding box center [170, 148] width 136 height 16
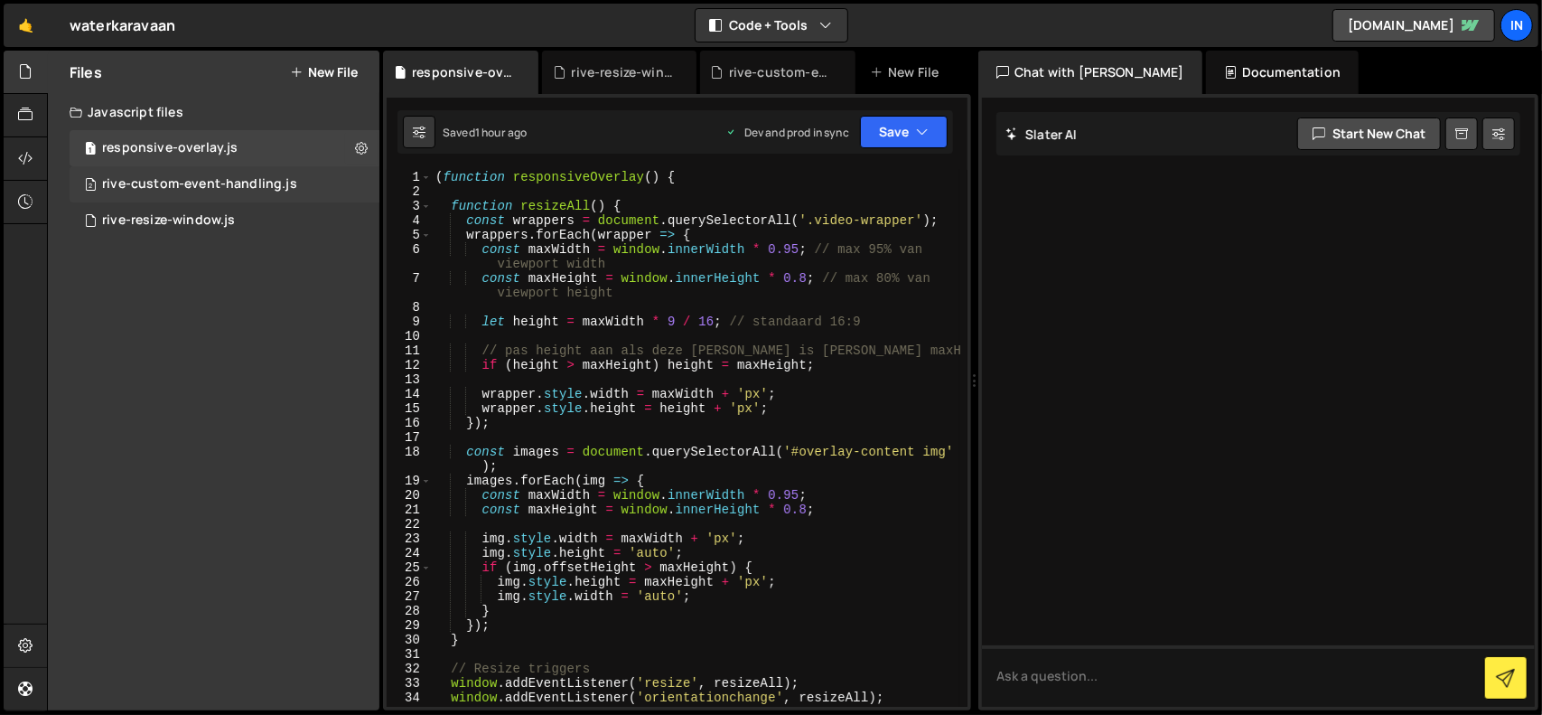
click at [208, 188] on div "rive-custom-event-handling.js" at bounding box center [199, 184] width 195 height 16
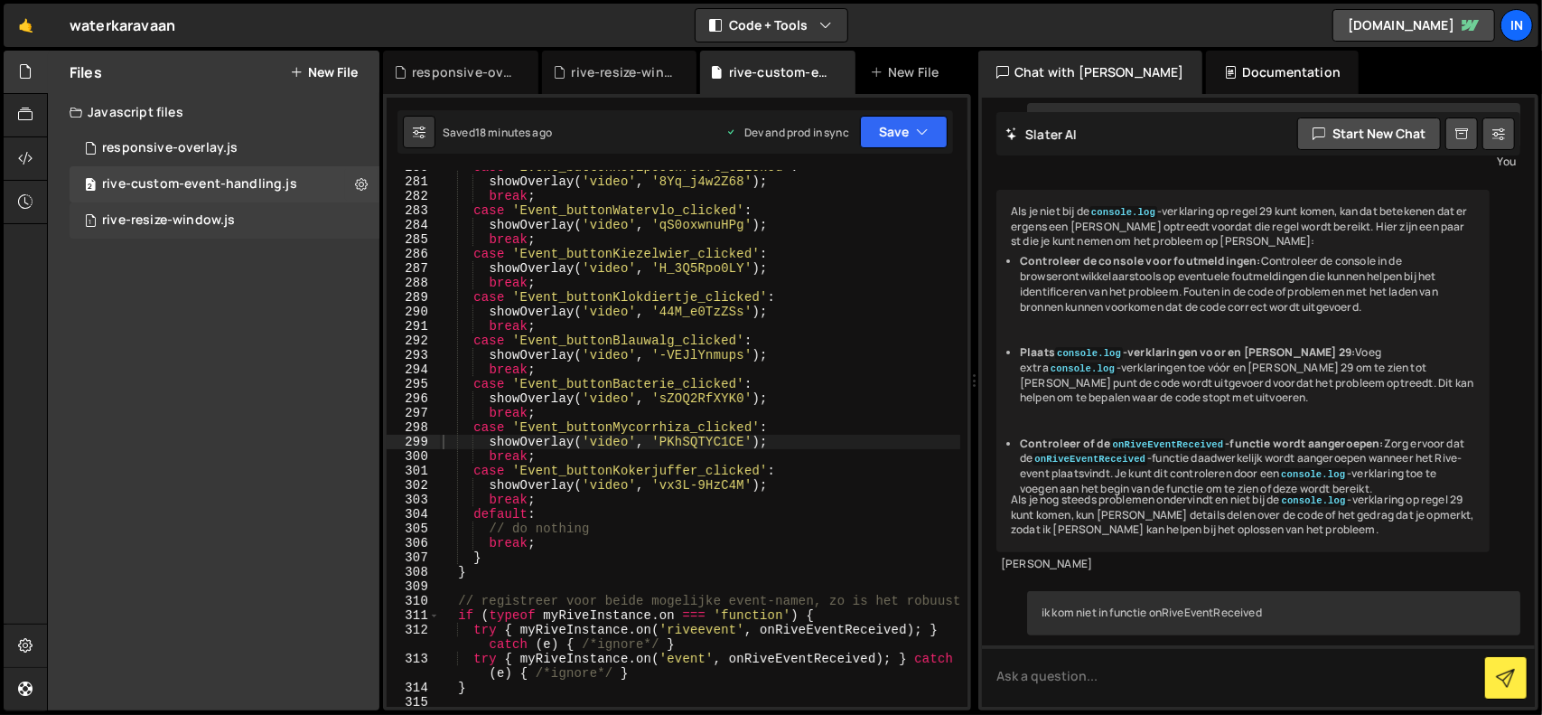
scroll to position [9898, 0]
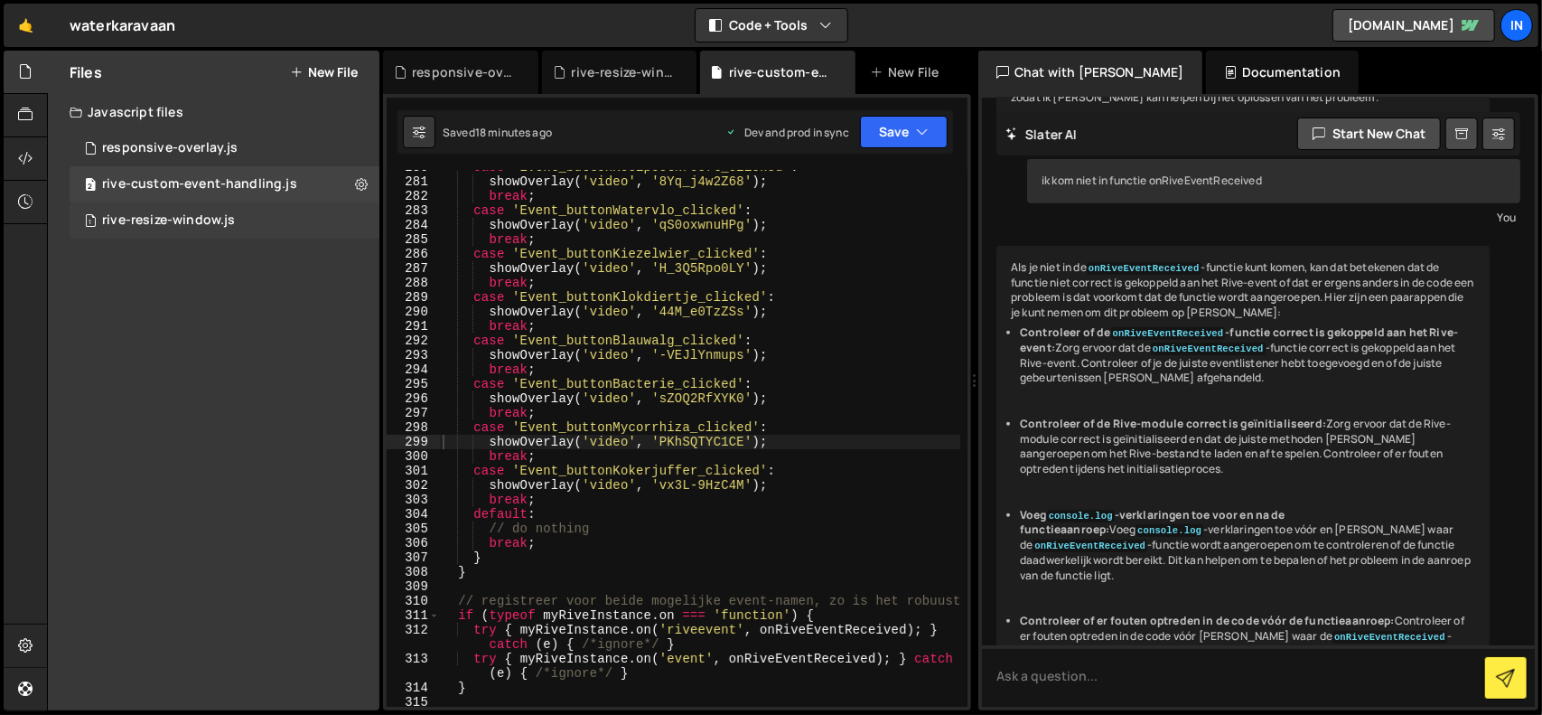
click at [201, 223] on div "rive-resize-window.js" at bounding box center [168, 220] width 133 height 16
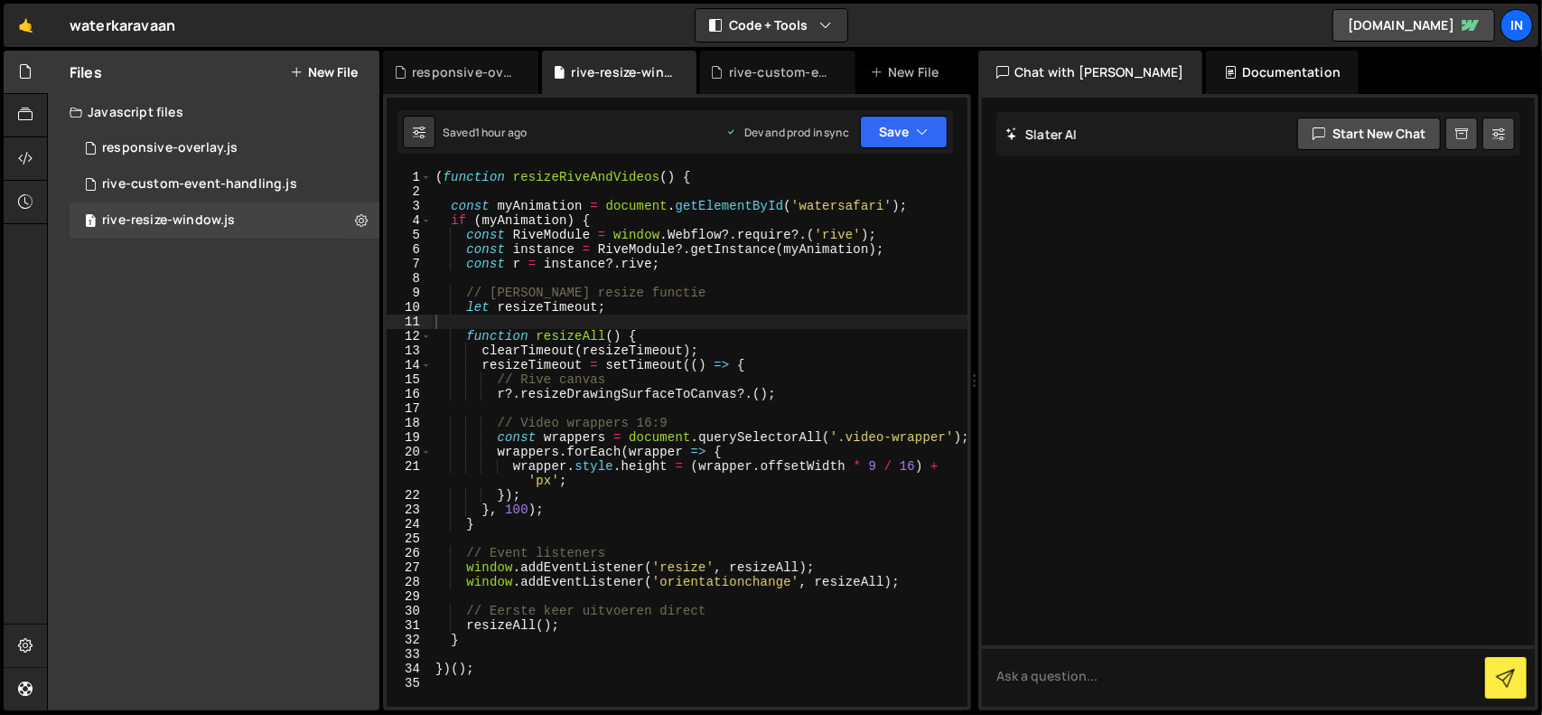
scroll to position [0, 0]
click at [214, 139] on div "1 responsive-overlay.js 0" at bounding box center [225, 148] width 310 height 36
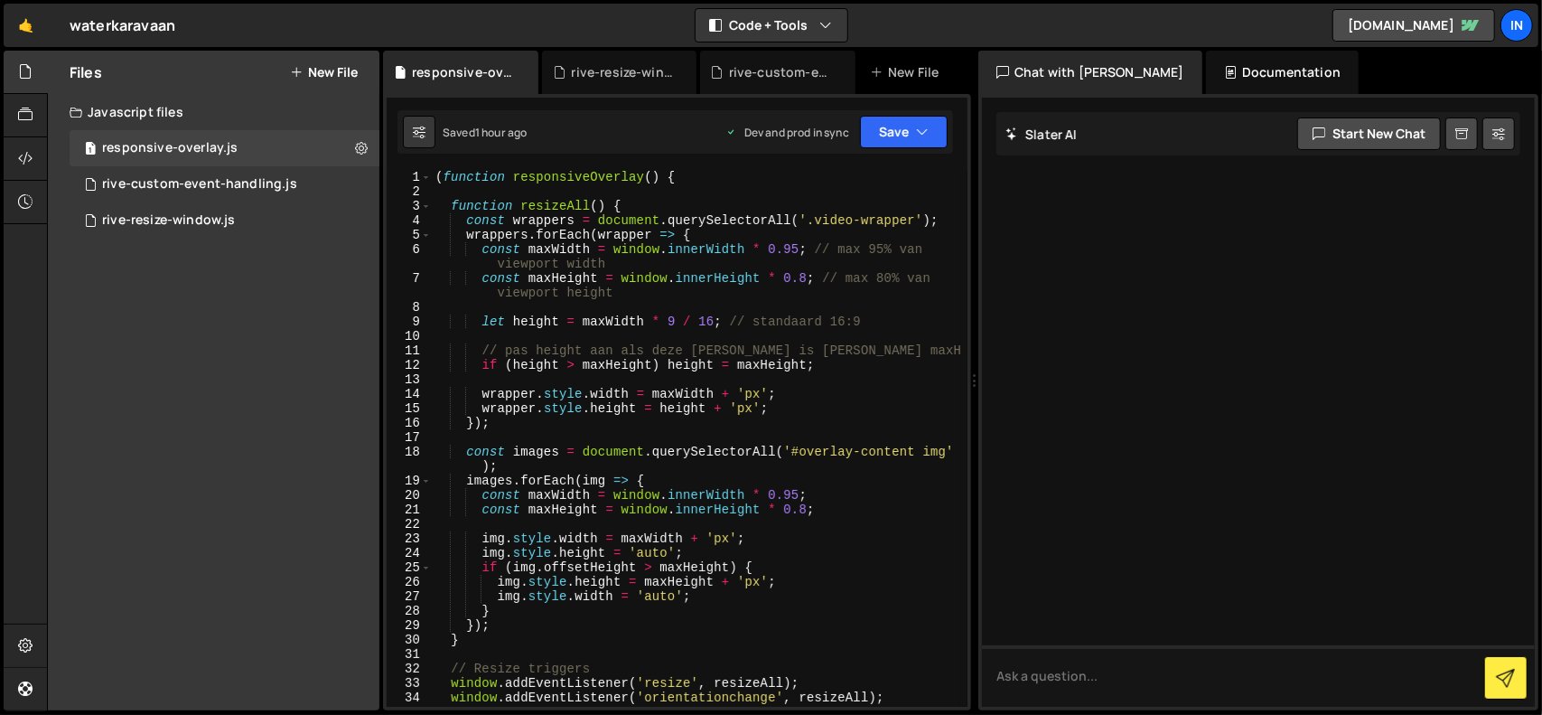
click at [800, 441] on div "( function responsiveOverlay ( ) { function resizeAll ( ) { const wrappers = do…" at bounding box center [696, 453] width 529 height 566
type textarea "})();"
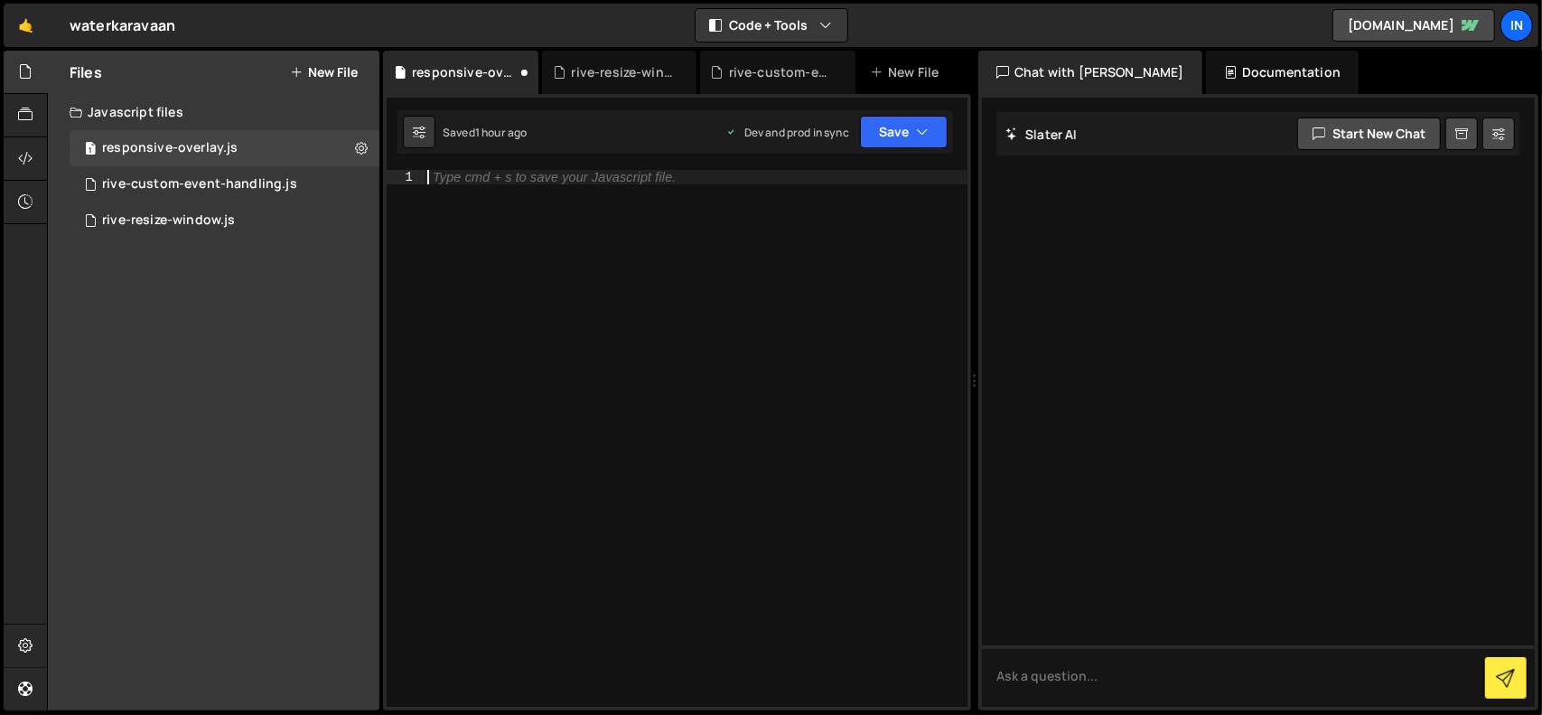
scroll to position [128, 0]
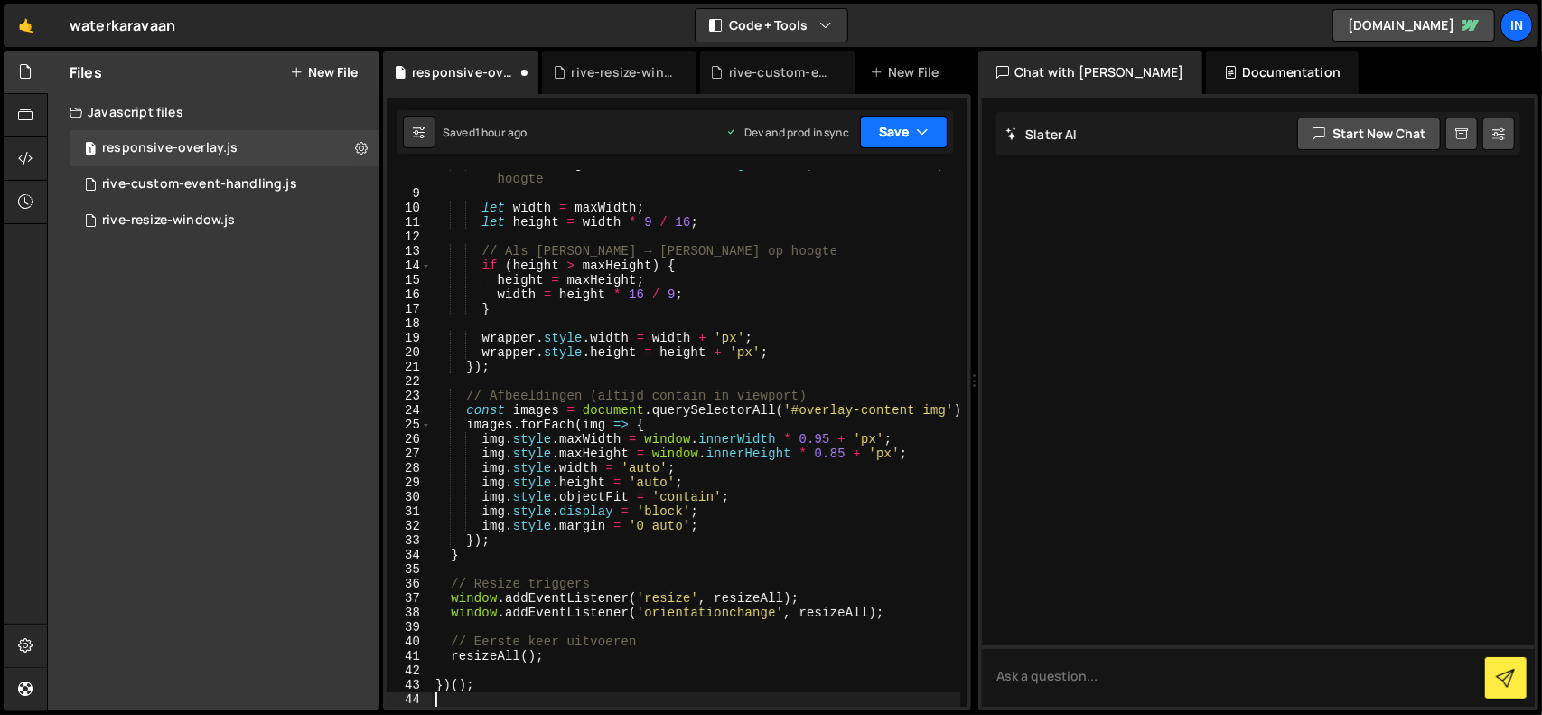
click at [895, 127] on button "Save" at bounding box center [904, 132] width 88 height 33
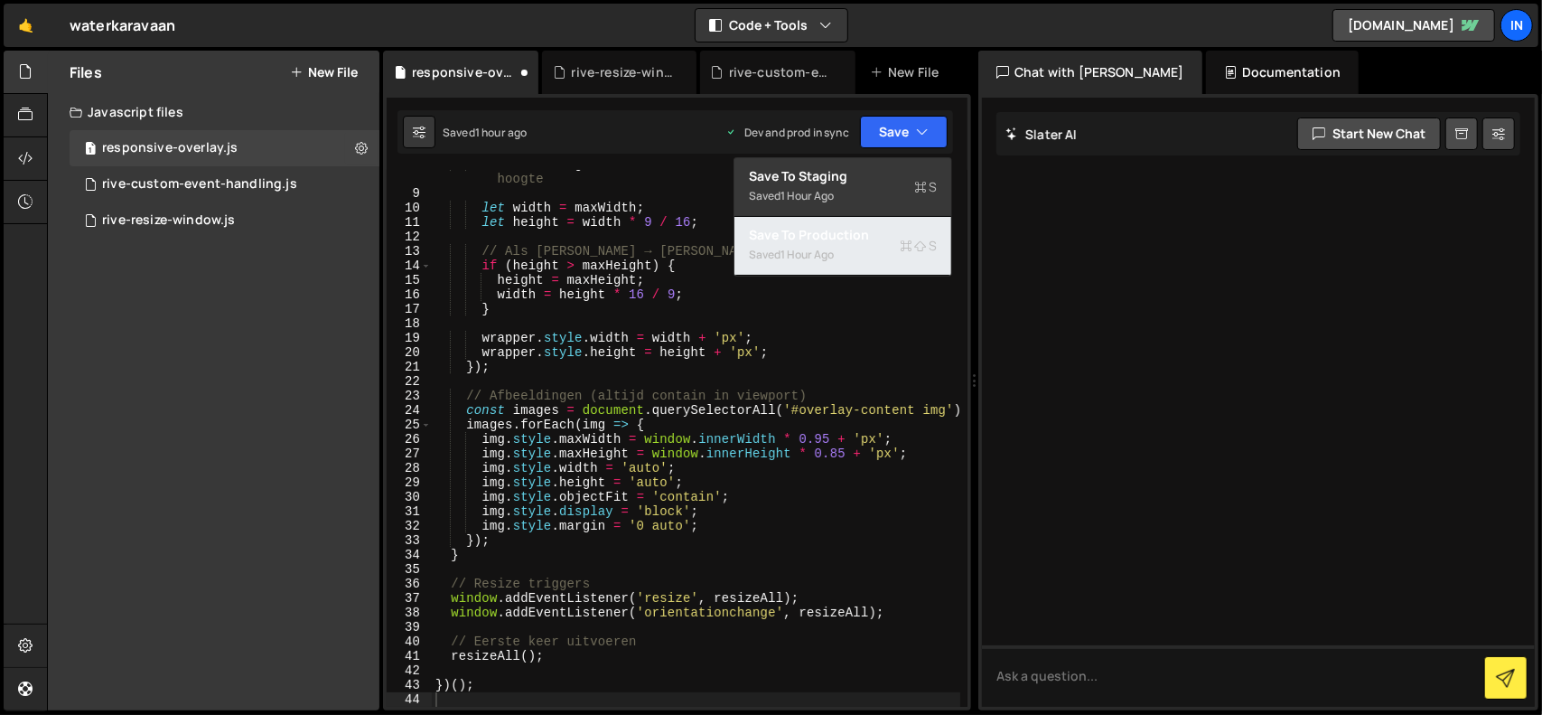
click at [873, 248] on div "Saved 1 hour ago" at bounding box center [843, 255] width 188 height 22
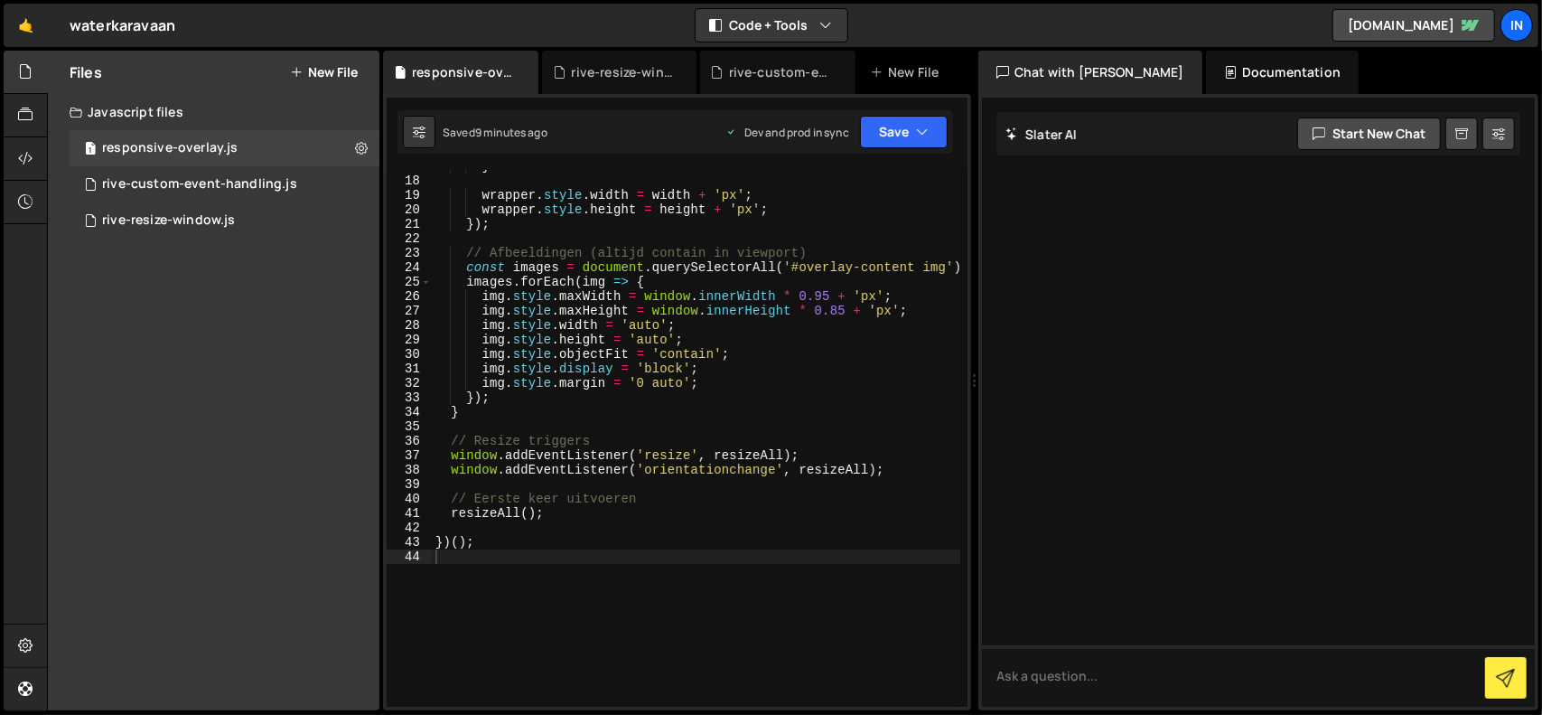
scroll to position [271, 0]
